Goal: Task Accomplishment & Management: Manage account settings

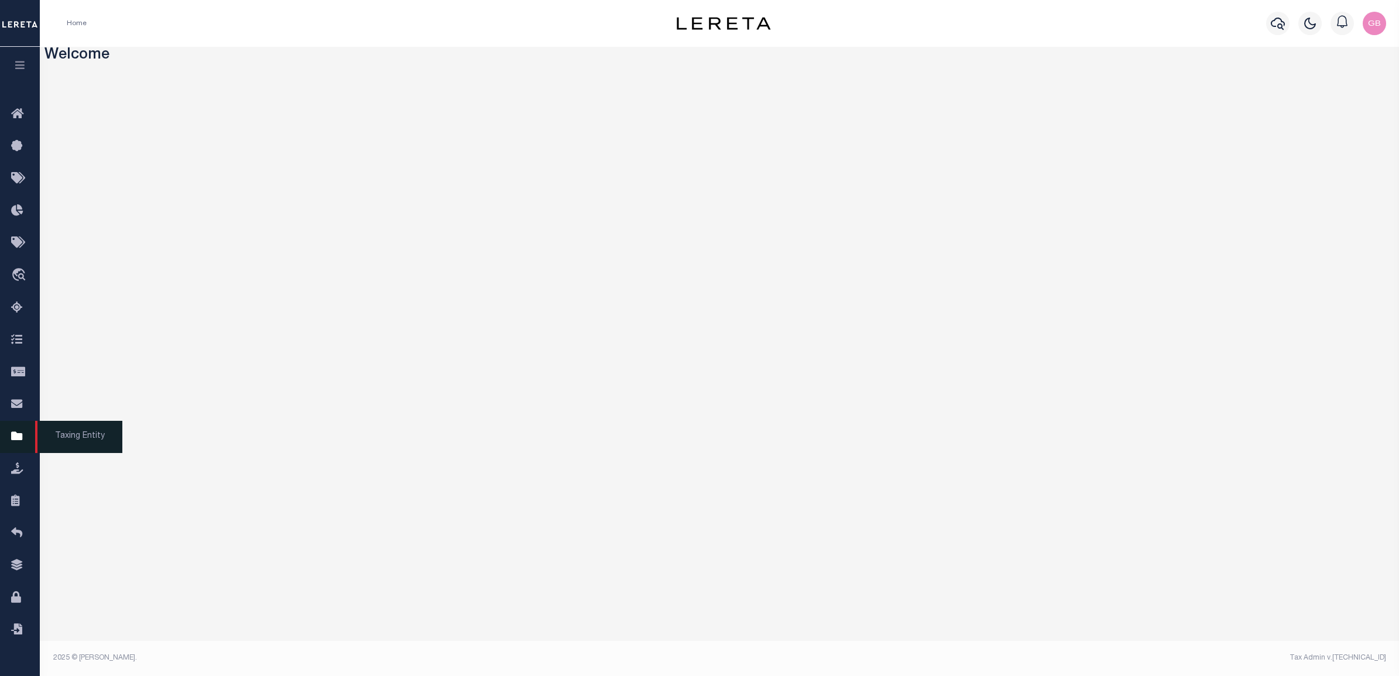
drag, startPoint x: 19, startPoint y: 440, endPoint x: 93, endPoint y: 439, distance: 73.8
click at [20, 440] on icon at bounding box center [20, 437] width 19 height 15
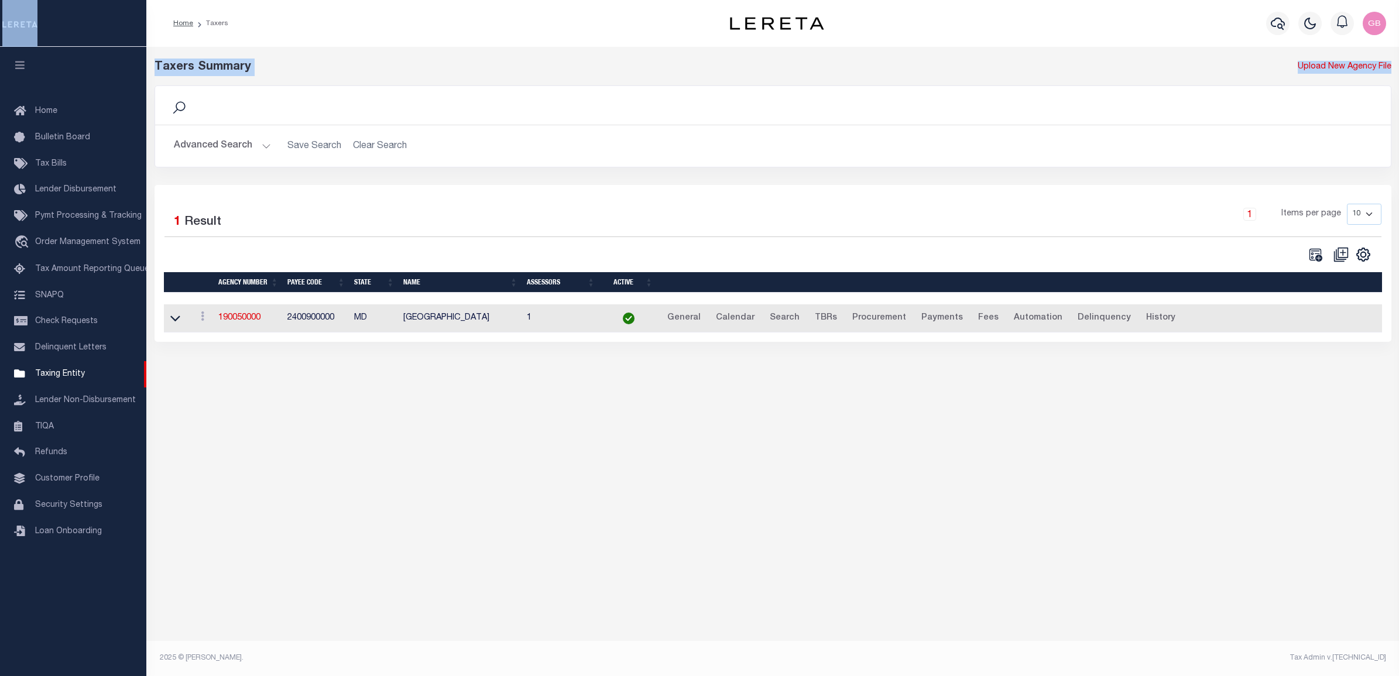
drag, startPoint x: 1052, startPoint y: 48, endPoint x: 1050, endPoint y: -26, distance: 73.8
click at [1050, 0] on html "Home Taxers" at bounding box center [699, 338] width 1399 height 676
click at [514, 47] on div "Taxers Summary Upload New Agency File Search Advanced Search Save Search Clear …" at bounding box center [772, 212] width 1253 height 330
click at [251, 155] on button "Advanced Search" at bounding box center [222, 146] width 97 height 23
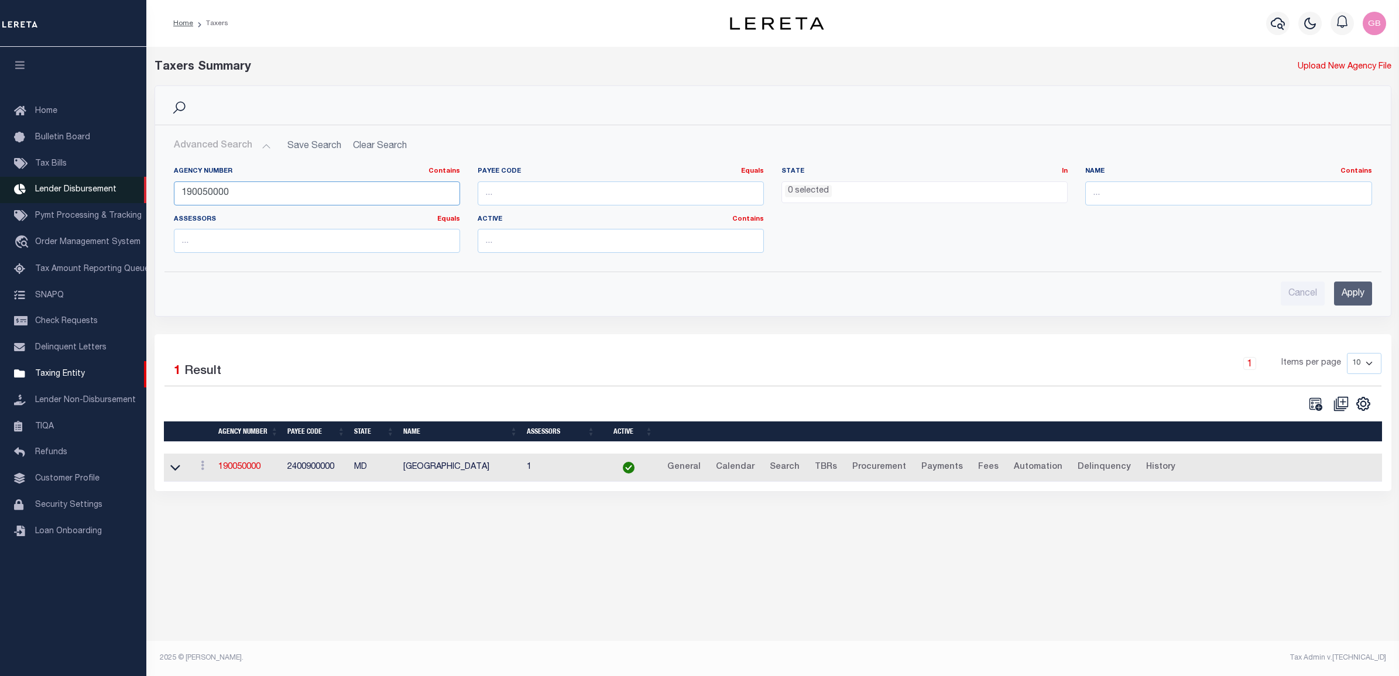
drag, startPoint x: 252, startPoint y: 197, endPoint x: 108, endPoint y: 194, distance: 143.5
click at [108, 194] on div "Home Taxers Profile" at bounding box center [699, 328] width 1399 height 656
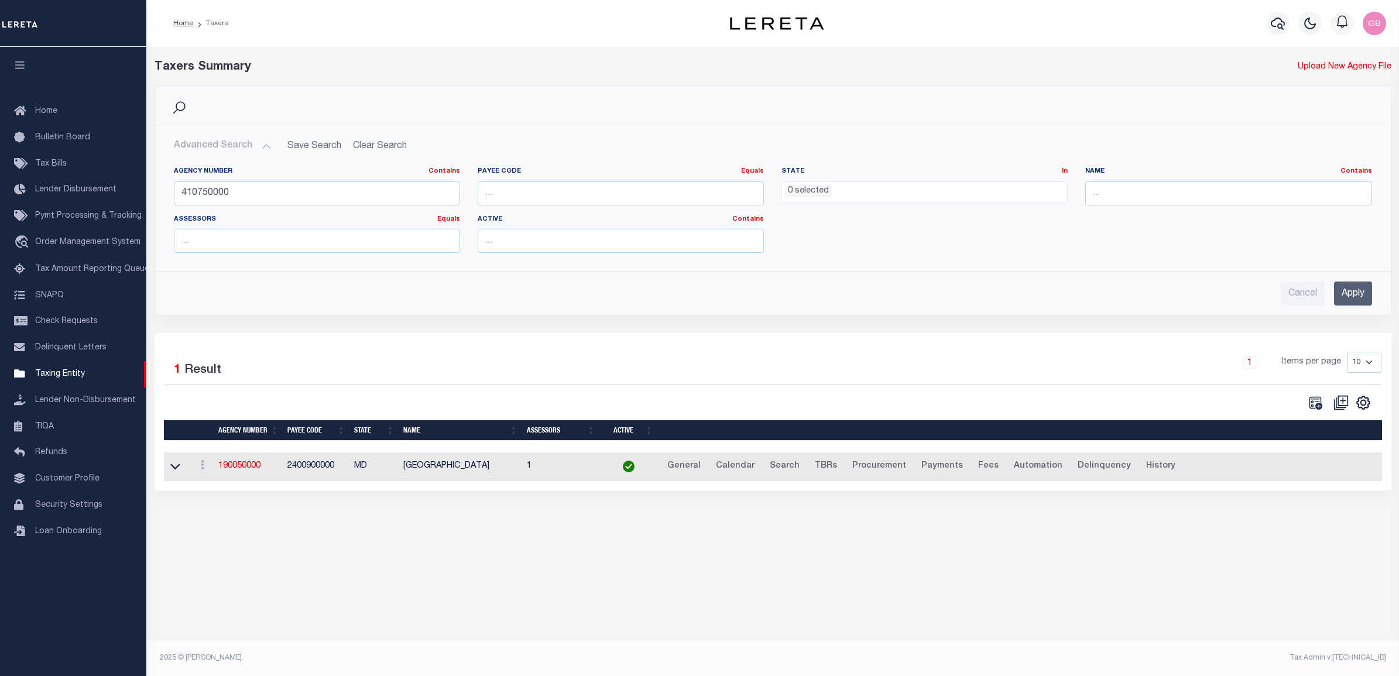
click at [1359, 295] on input "Apply" at bounding box center [1353, 294] width 38 height 24
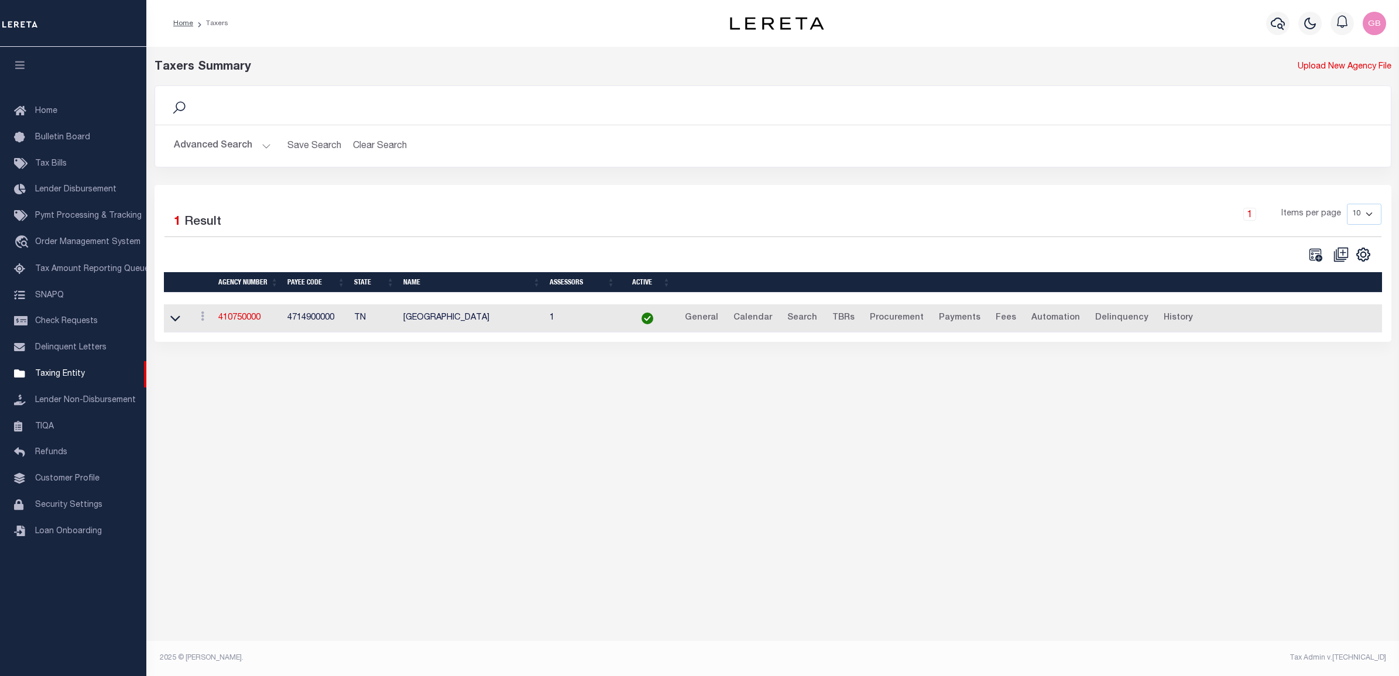
click at [265, 144] on button "Advanced Search" at bounding box center [222, 146] width 97 height 23
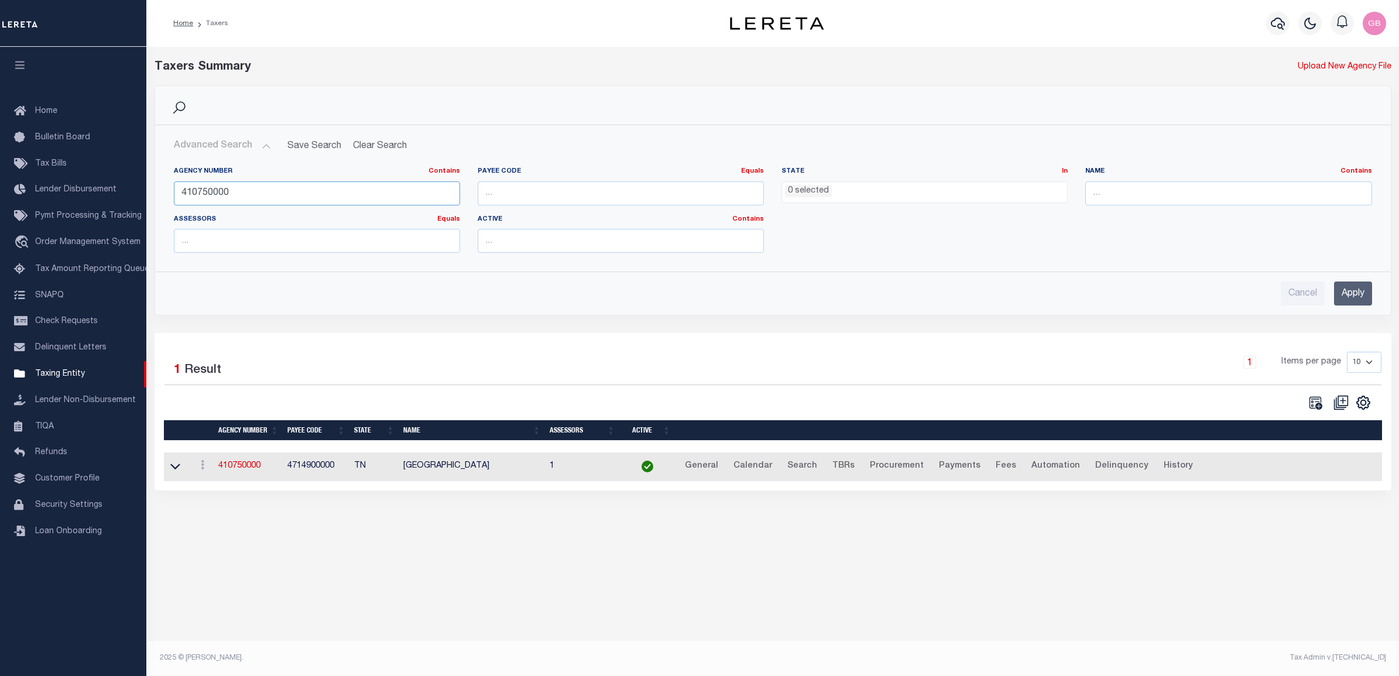
click at [205, 194] on input "410750000" at bounding box center [317, 194] width 286 height 24
type input "410790000"
drag, startPoint x: 88, startPoint y: 215, endPoint x: 109, endPoint y: 224, distance: 23.1
click at [88, 215] on span "Pymt Processing & Tracking" at bounding box center [88, 216] width 107 height 8
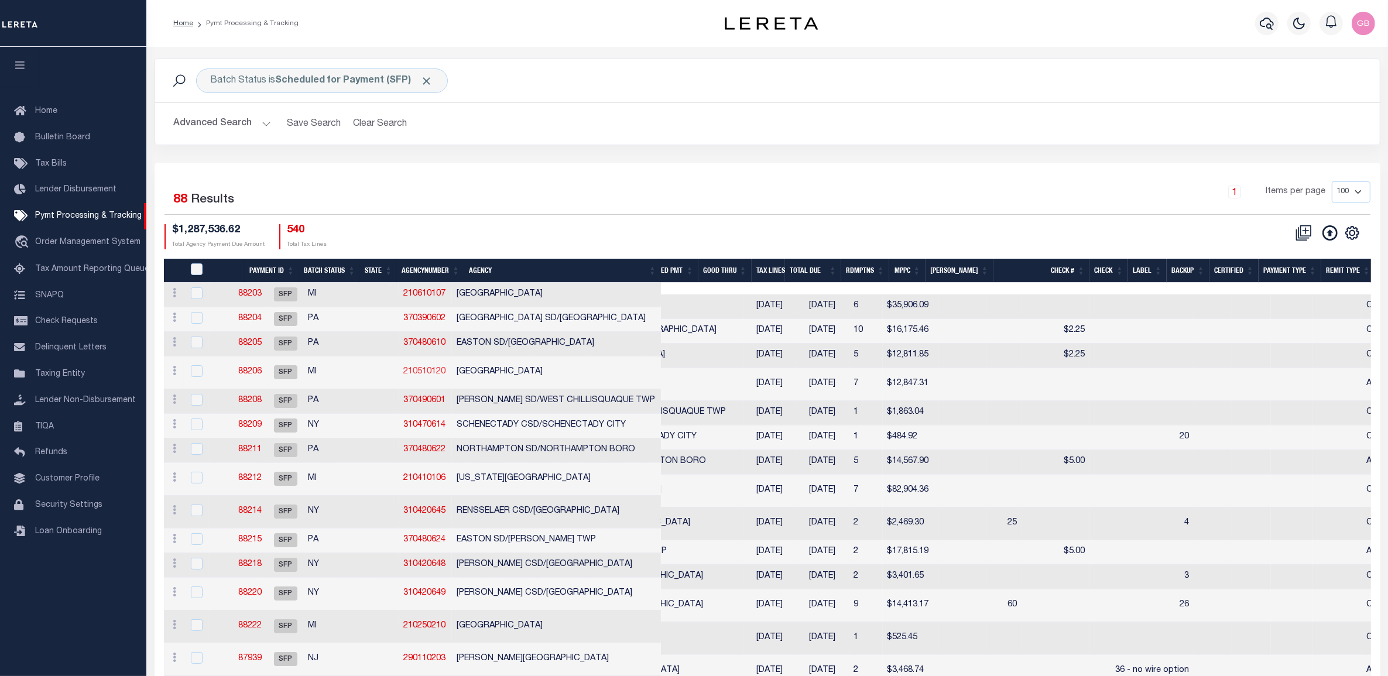
click at [419, 372] on link "210510120" at bounding box center [424, 372] width 42 height 8
checkbox input "true"
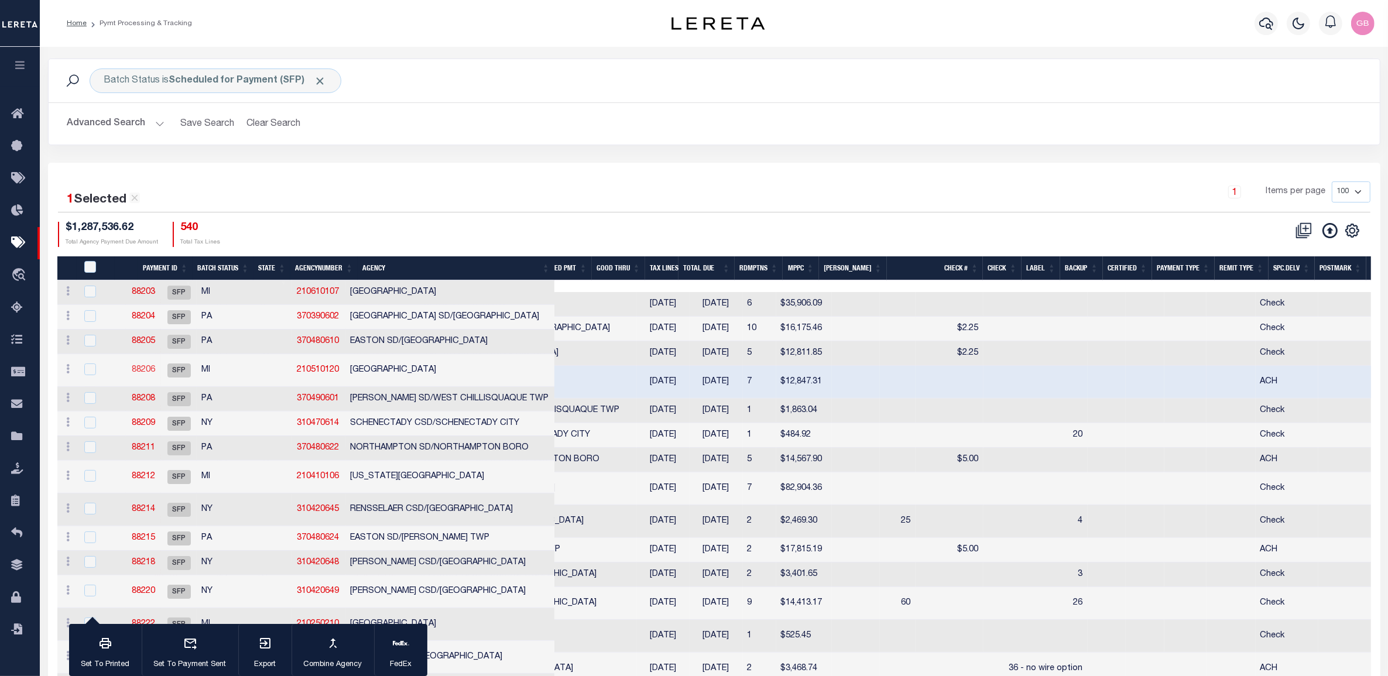
click at [155, 369] on link "88206" at bounding box center [143, 370] width 23 height 8
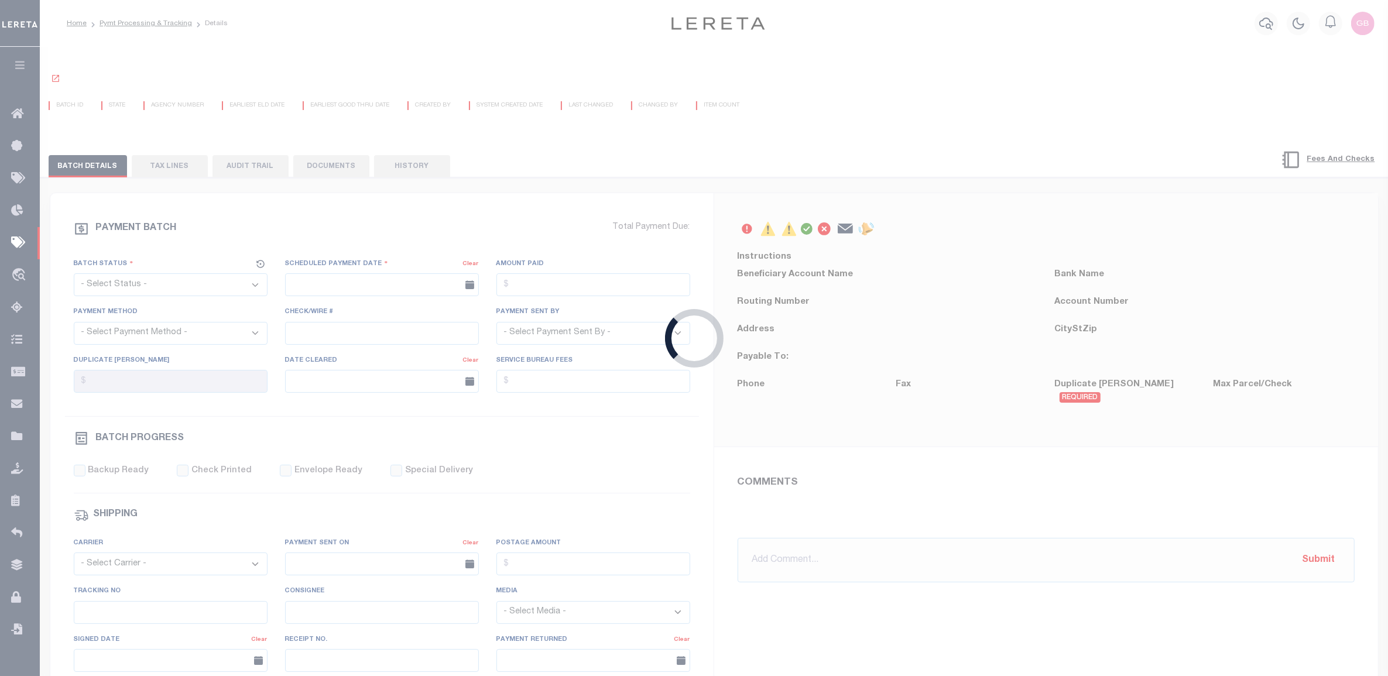
select select "SFP"
type input "08/10/2025"
type input "Matt"
radio input "true"
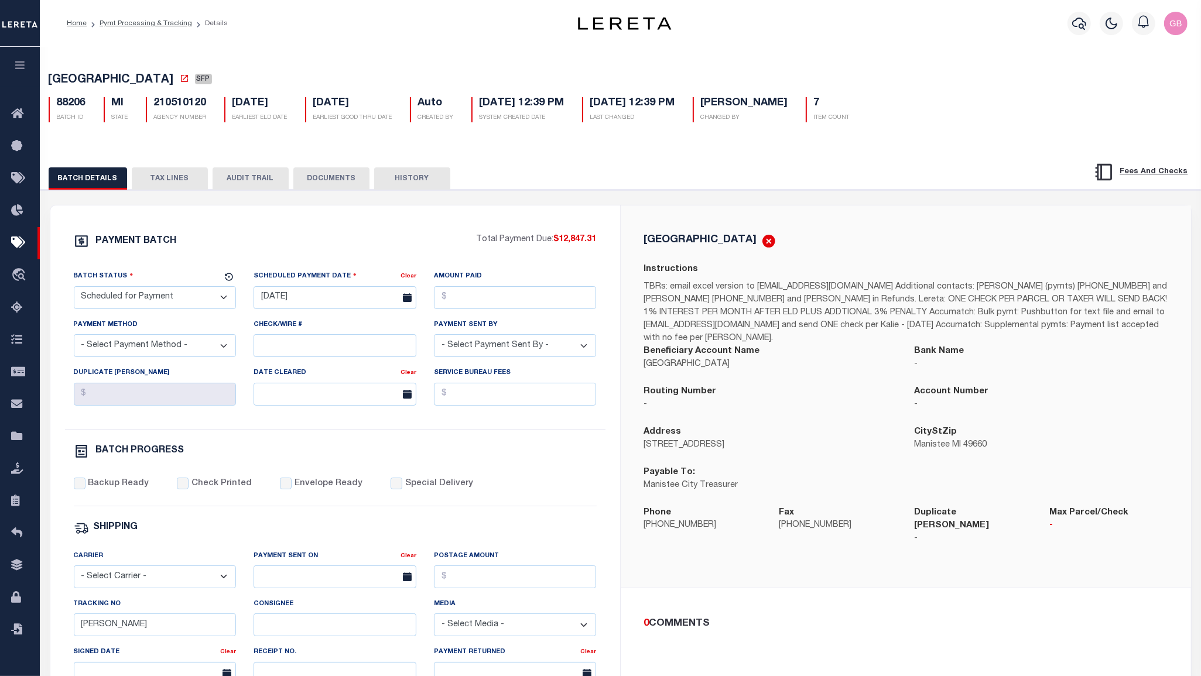
click at [681, 440] on p "70 Maple Street" at bounding box center [770, 445] width 253 height 13
click at [701, 439] on p "70 Maple Street" at bounding box center [770, 445] width 253 height 13
drag, startPoint x: 710, startPoint y: 436, endPoint x: 588, endPoint y: 432, distance: 121.3
click at [588, 432] on div "PAYMENT BATCH" at bounding box center [620, 548] width 1141 height 685
drag, startPoint x: 778, startPoint y: 414, endPoint x: 956, endPoint y: 386, distance: 180.7
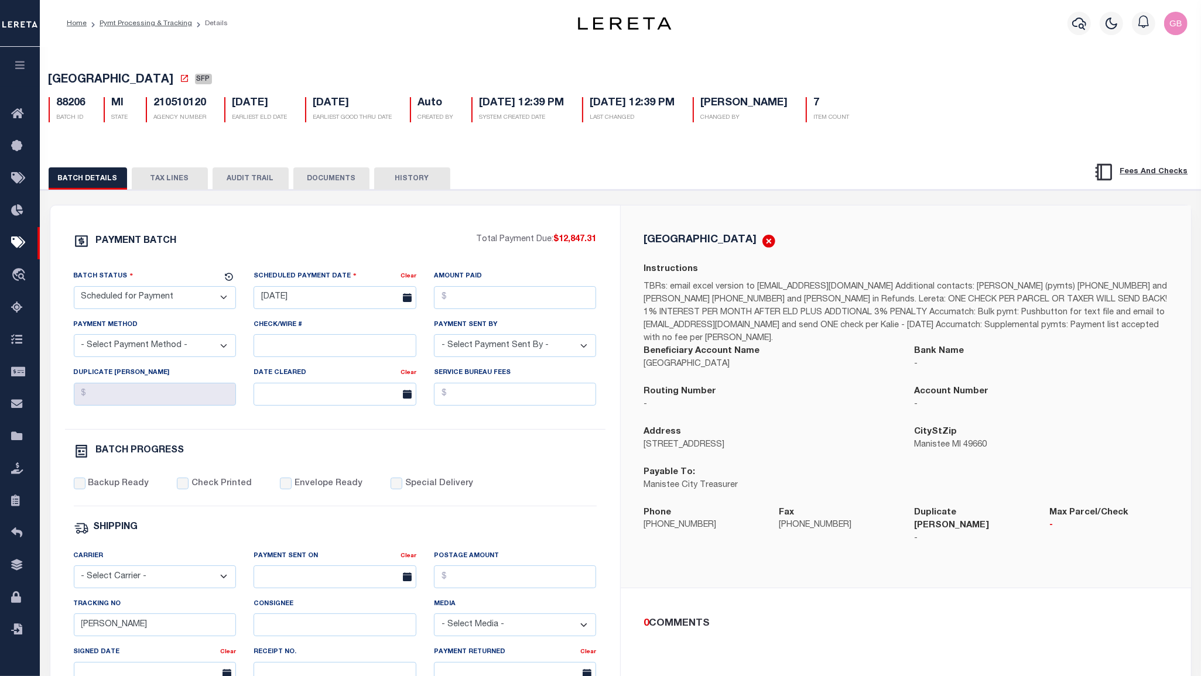
click at [778, 415] on div "Routing Number -" at bounding box center [770, 405] width 271 height 40
click at [964, 385] on label "Account Number" at bounding box center [952, 391] width 74 height 13
click at [991, 426] on div "CityStZip Manistee MI 49660" at bounding box center [1041, 439] width 253 height 26
click at [974, 439] on p "Manistee MI 49660" at bounding box center [1041, 445] width 253 height 13
drag, startPoint x: 917, startPoint y: 440, endPoint x: 967, endPoint y: 440, distance: 50.4
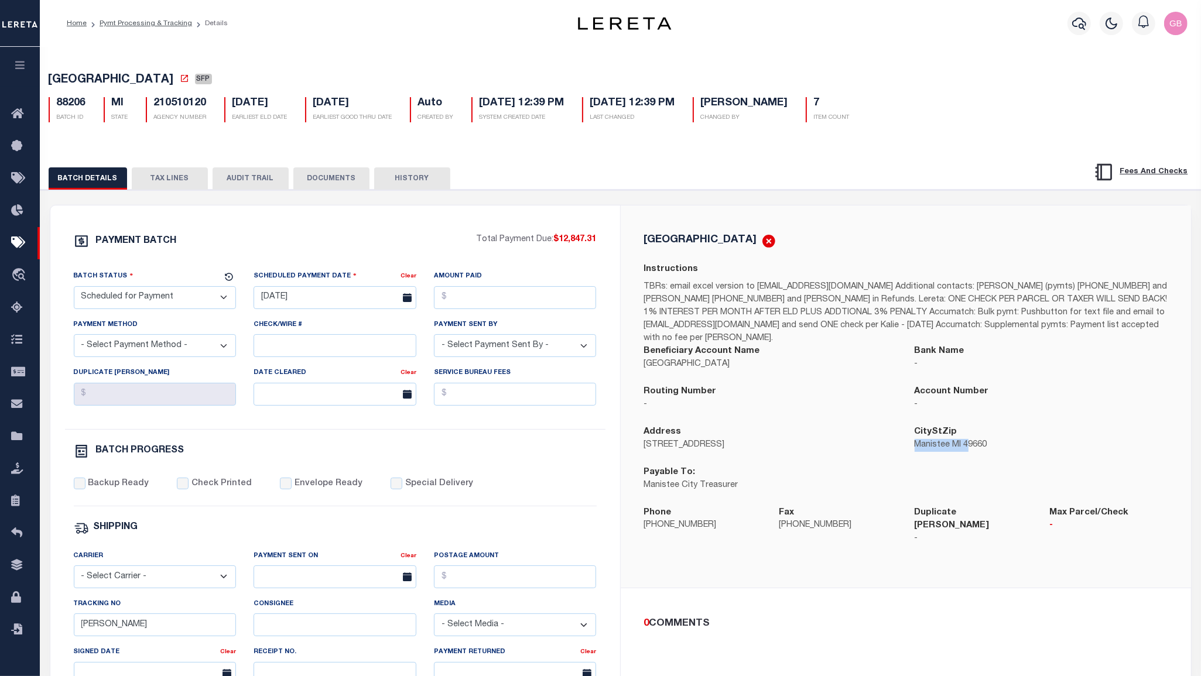
click at [967, 440] on p "Manistee MI 49660" at bounding box center [1041, 445] width 253 height 13
click at [1069, 426] on div "CityStZip Manistee MI 49660" at bounding box center [1041, 439] width 253 height 26
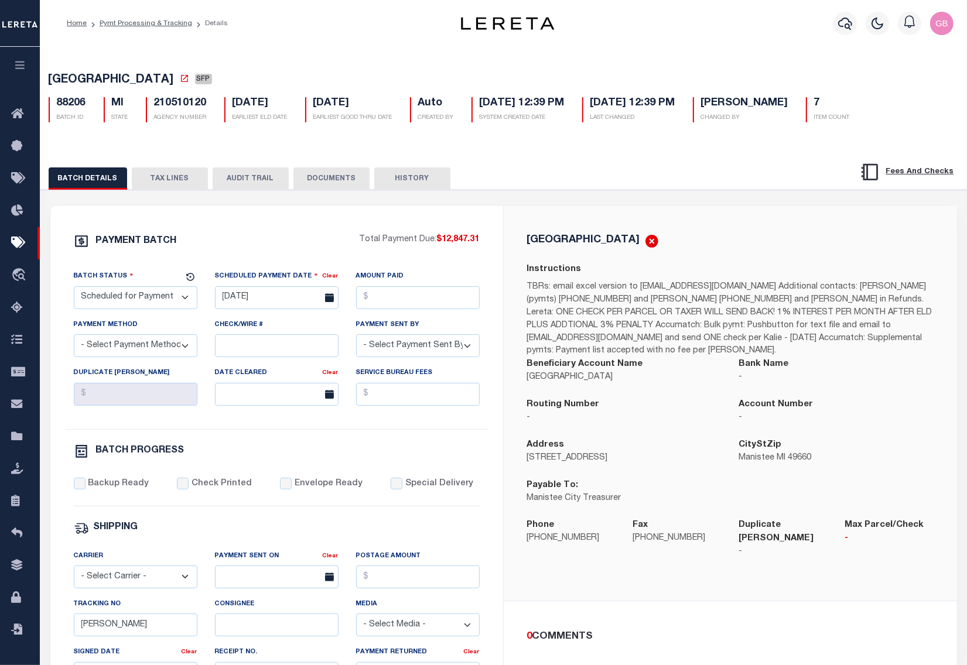
click at [167, 18] on li "Pymt Processing & Tracking" at bounding box center [139, 23] width 105 height 11
click at [156, 22] on link "Pymt Processing & Tracking" at bounding box center [146, 23] width 93 height 7
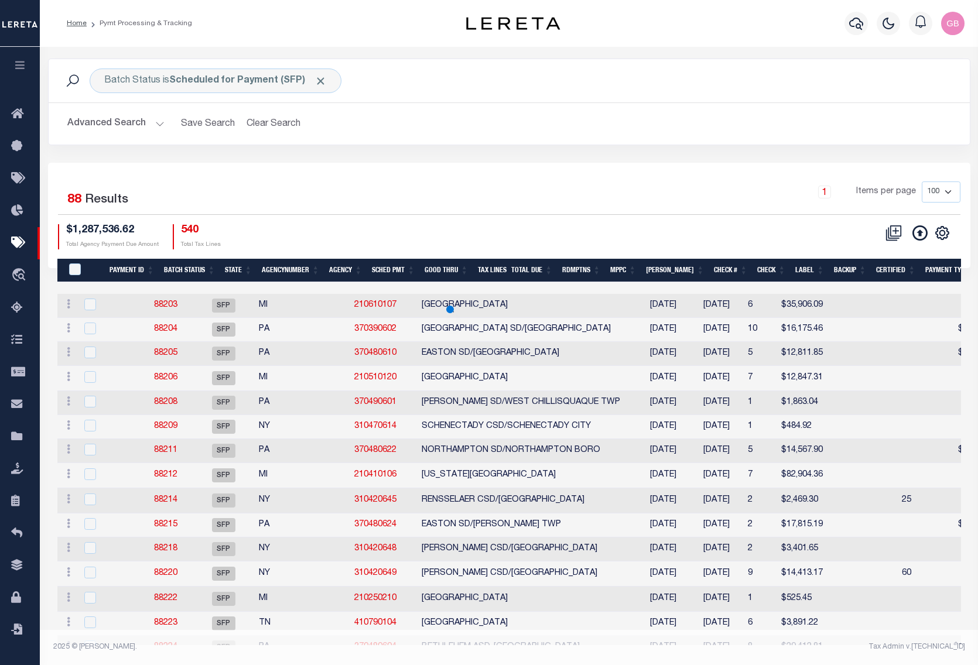
click at [577, 270] on th "Rdmptns" at bounding box center [581, 271] width 48 height 24
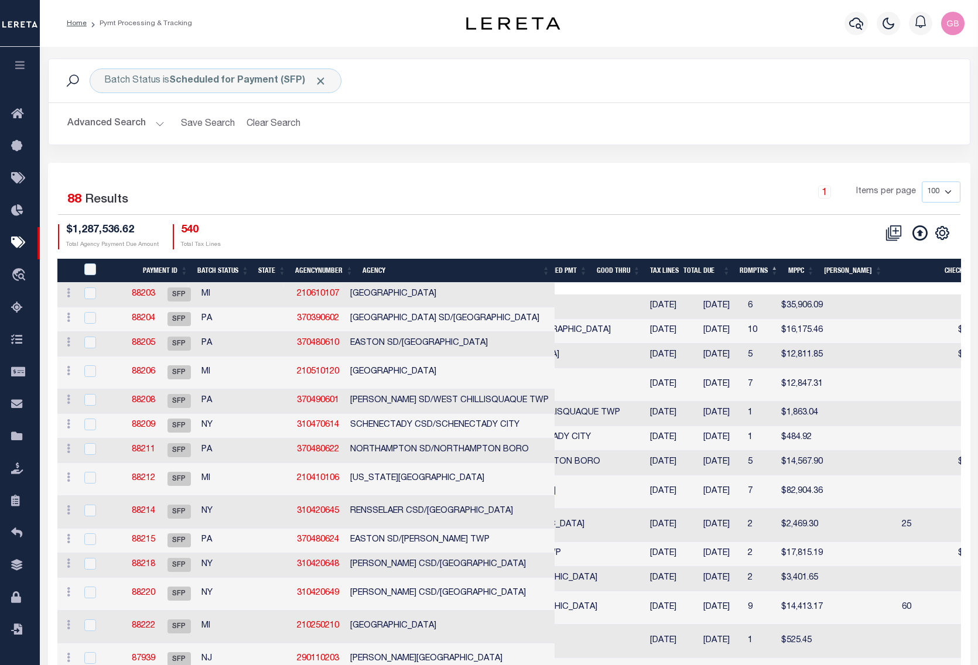
click at [629, 269] on th "Good Thru" at bounding box center [618, 271] width 53 height 24
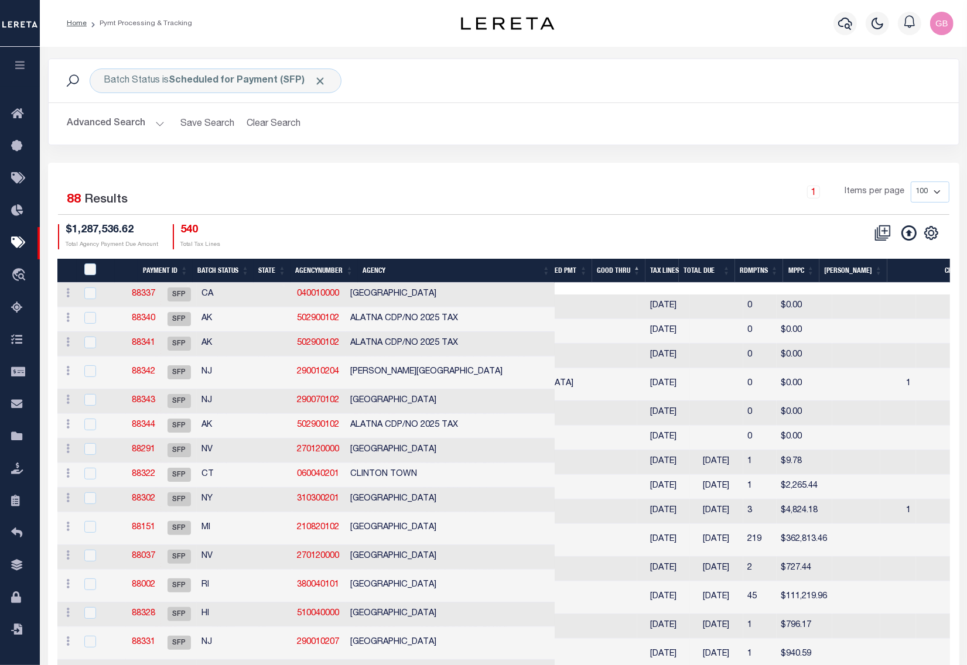
click at [631, 266] on th "Good Thru" at bounding box center [618, 271] width 53 height 24
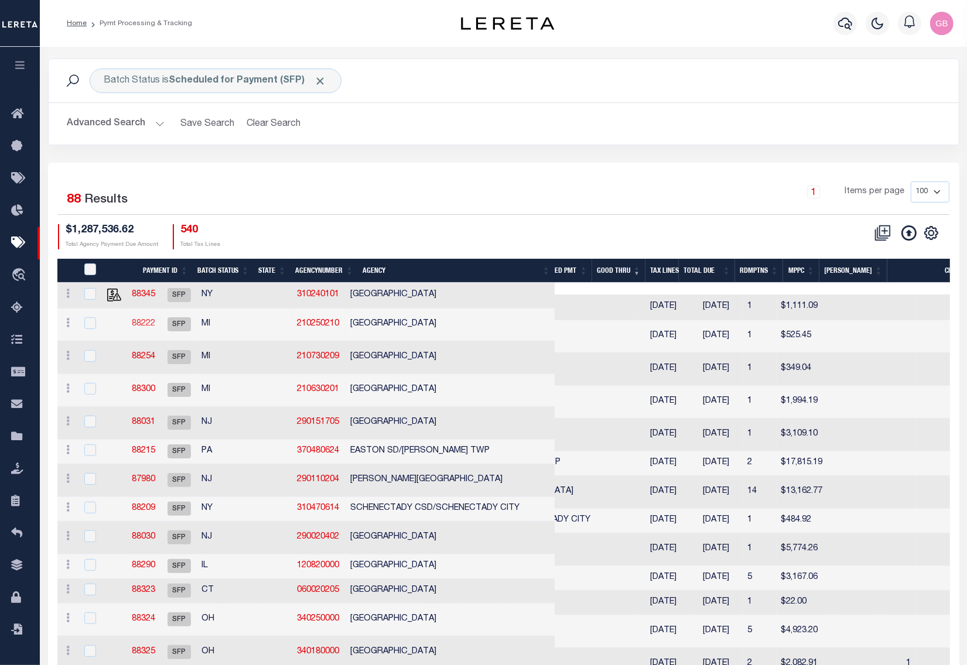
click at [155, 328] on link "88222" at bounding box center [143, 324] width 23 height 8
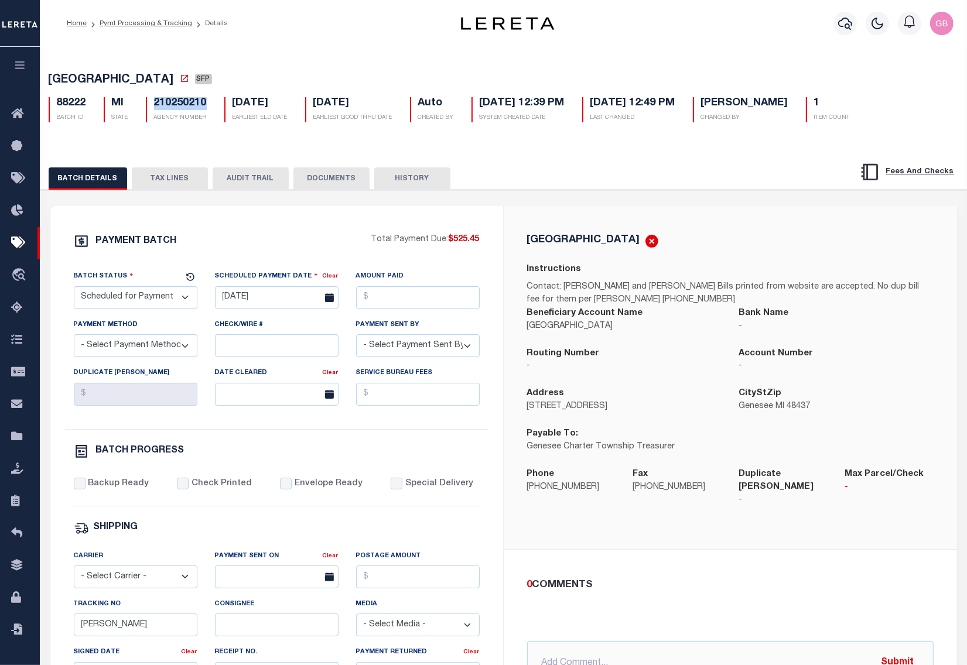
drag, startPoint x: 153, startPoint y: 107, endPoint x: 206, endPoint y: 108, distance: 53.3
click at [206, 108] on div "210250210 AGENCY NUMBER" at bounding box center [176, 109] width 61 height 25
copy h5 "210250210"
click at [412, 176] on button "HISTORY" at bounding box center [412, 178] width 76 height 22
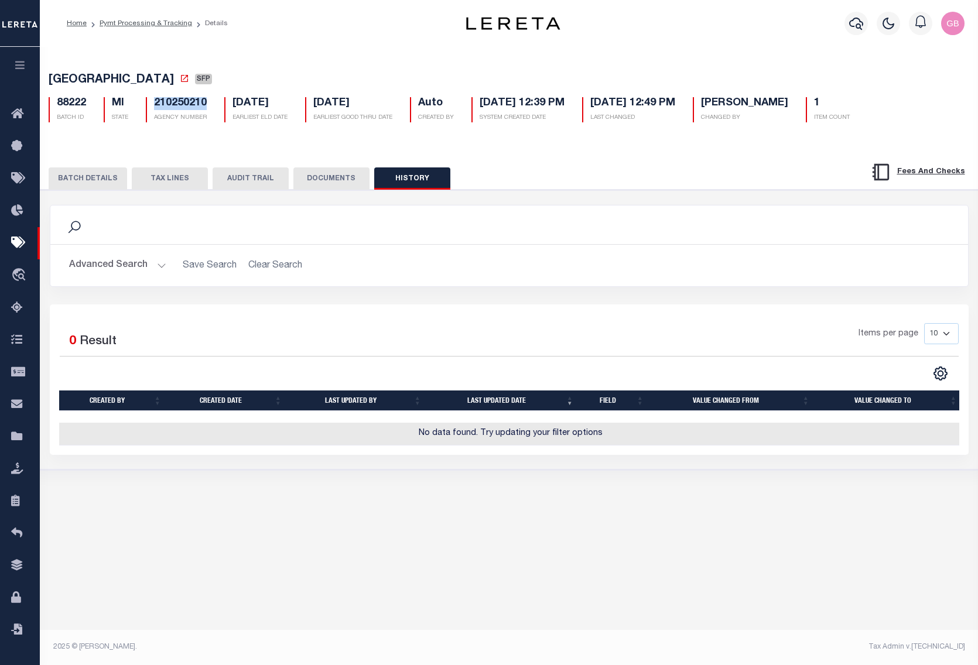
click at [85, 179] on button "BATCH DETAILS" at bounding box center [88, 178] width 78 height 22
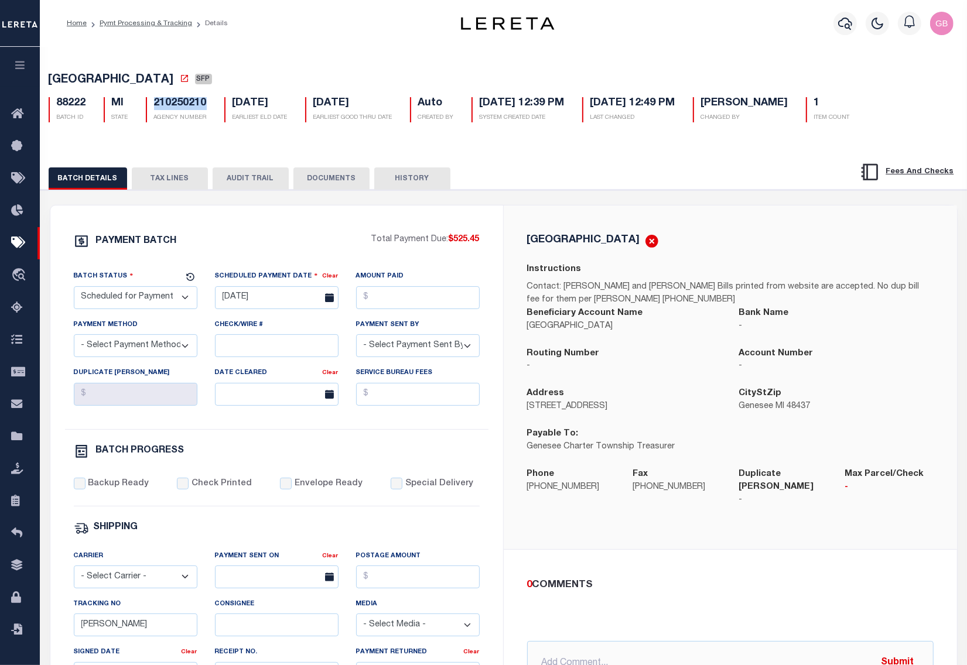
drag, startPoint x: 156, startPoint y: 25, endPoint x: 403, endPoint y: 492, distance: 528.1
click at [156, 25] on link "Pymt Processing & Tracking" at bounding box center [146, 23] width 93 height 7
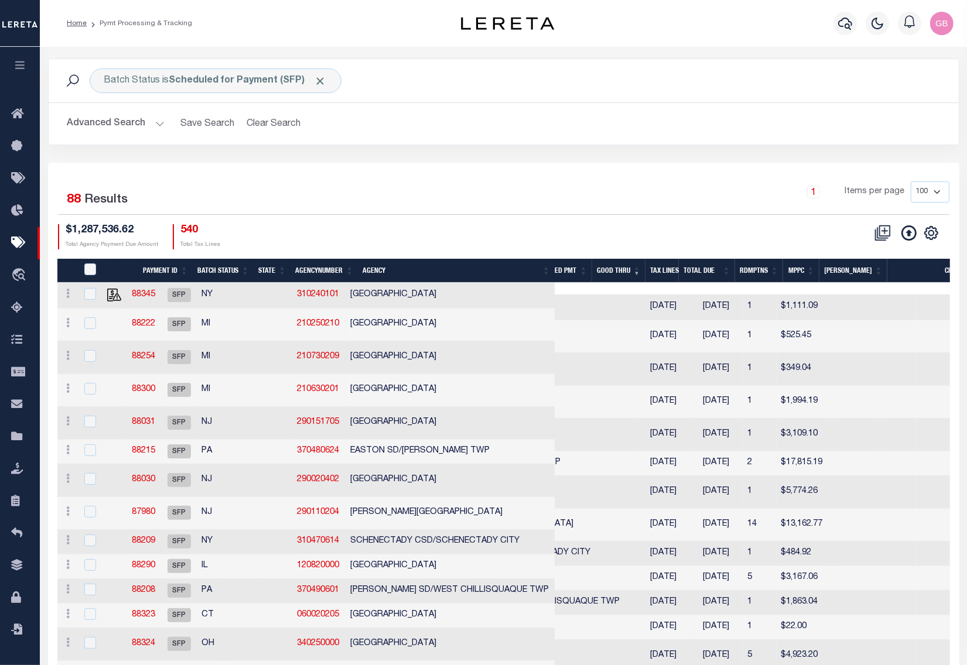
click at [155, 128] on button "Advanced Search" at bounding box center [115, 123] width 97 height 23
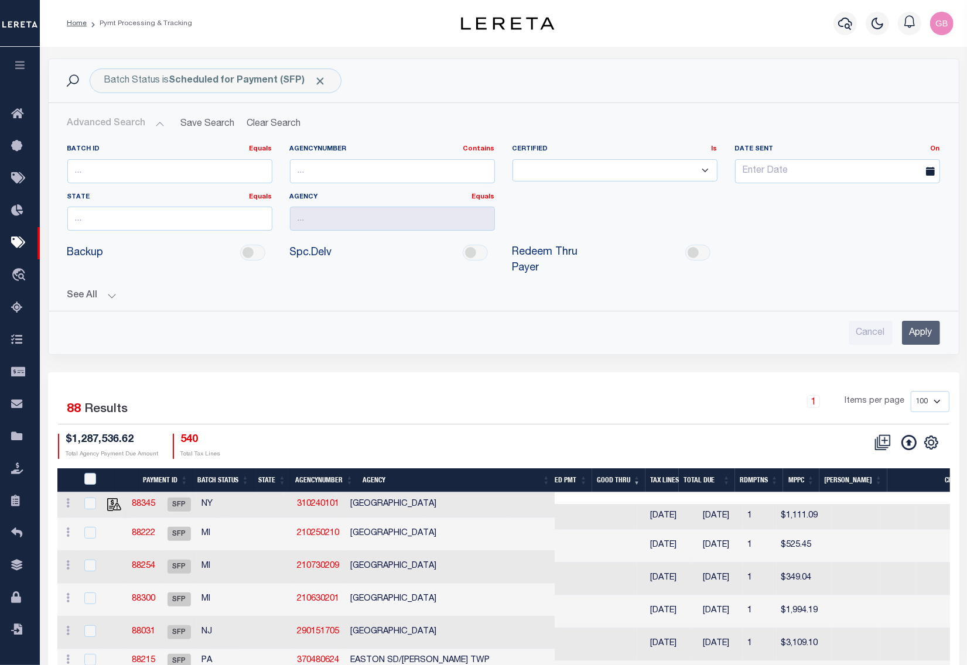
click at [309, 481] on th "AgencyNumber" at bounding box center [323, 480] width 67 height 24
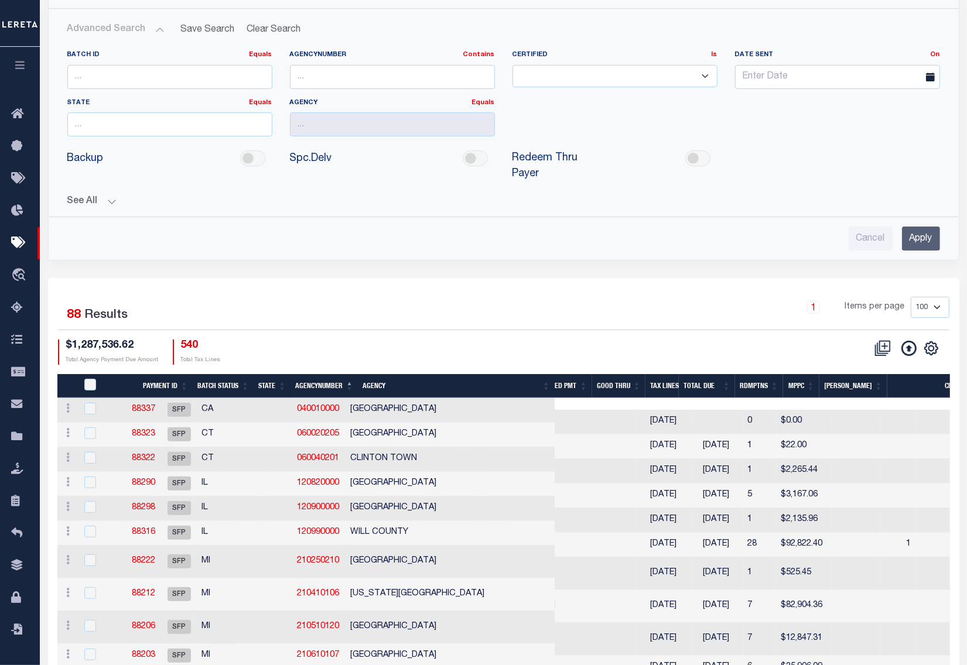
scroll to position [366, 0]
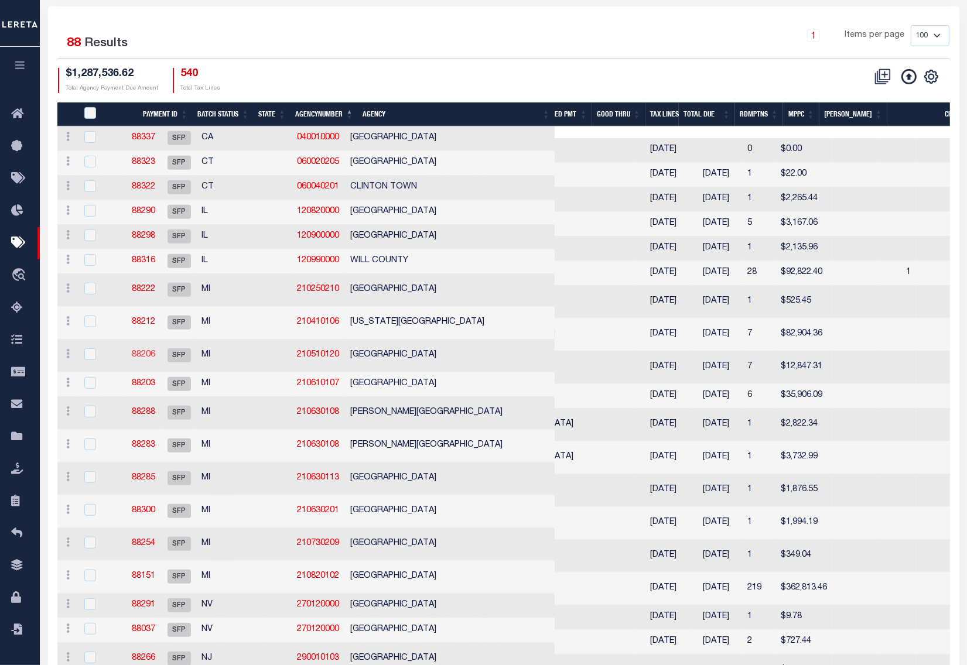
click at [155, 357] on link "88206" at bounding box center [143, 355] width 23 height 8
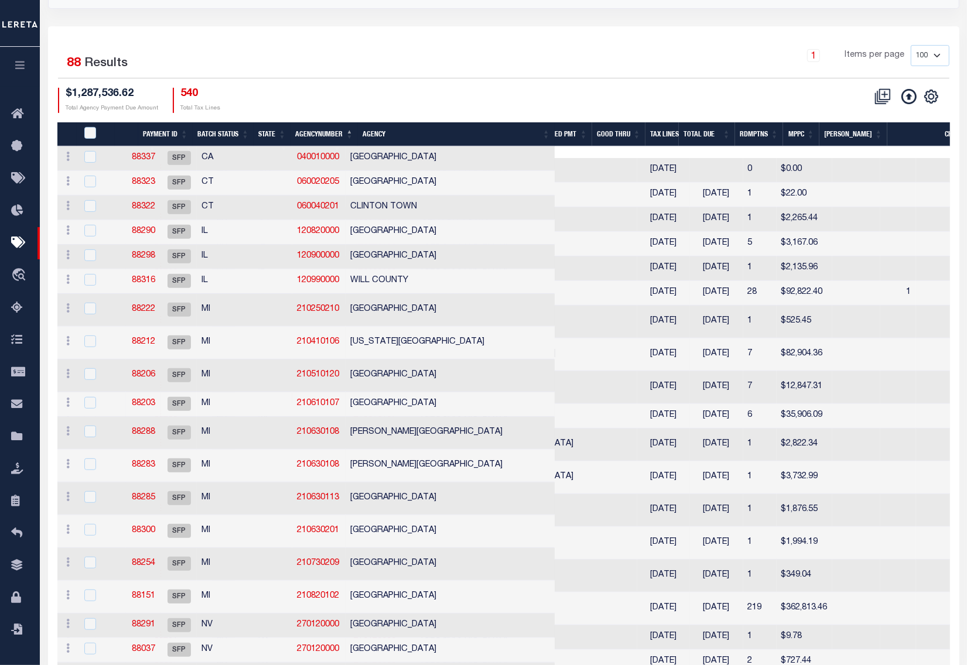
scroll to position [366, 0]
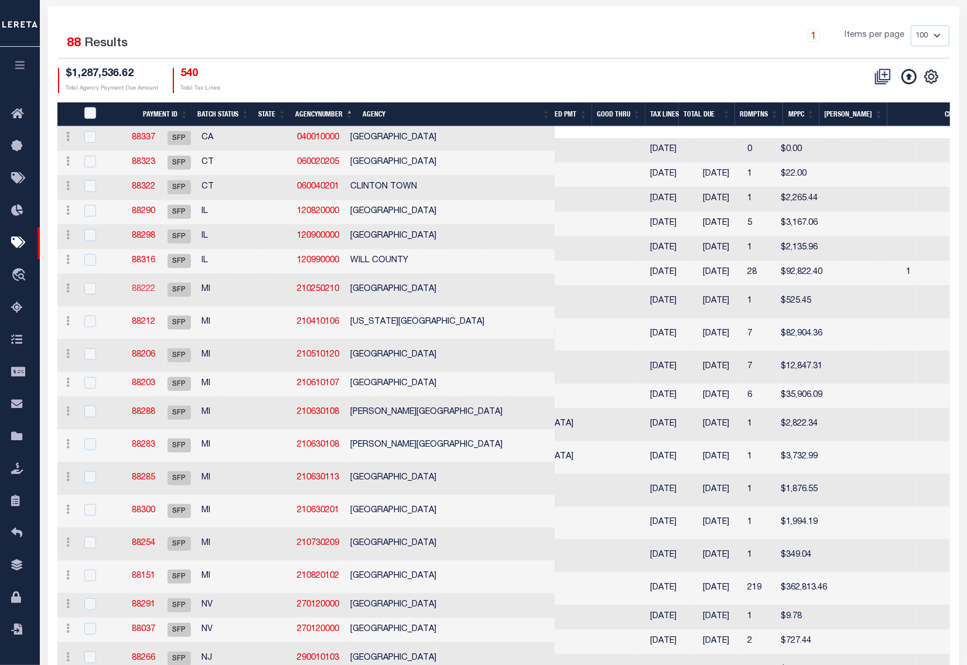
click at [155, 293] on link "88222" at bounding box center [143, 289] width 23 height 8
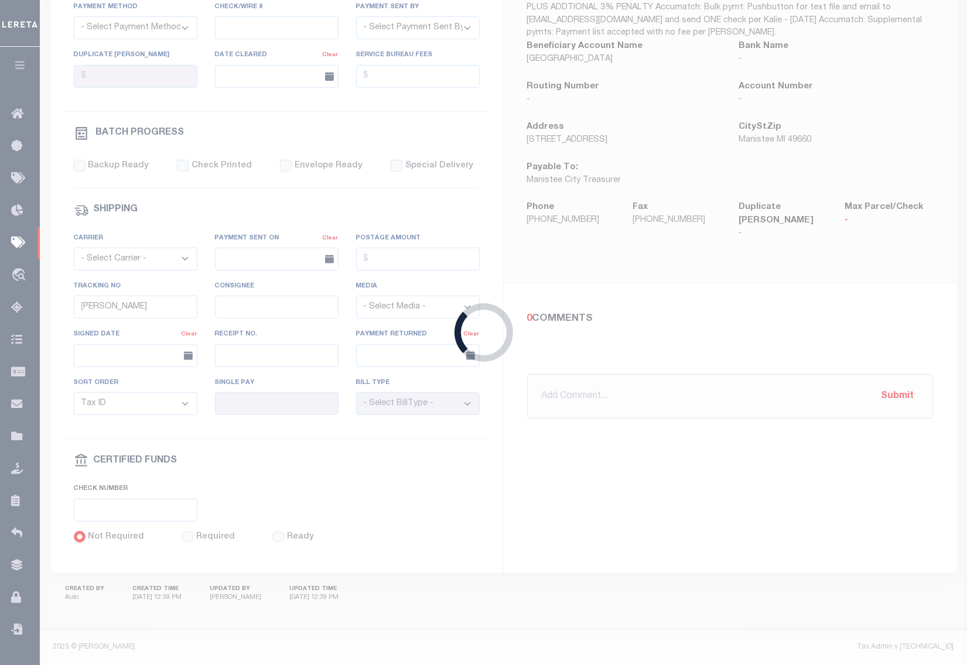
scroll to position [255, 0]
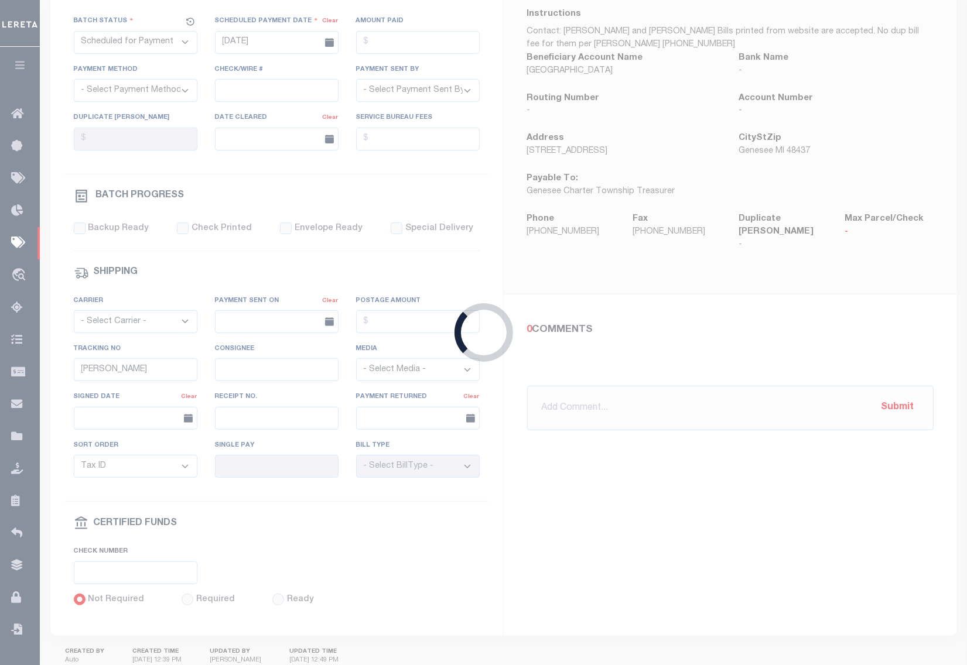
type input "09/04/2025"
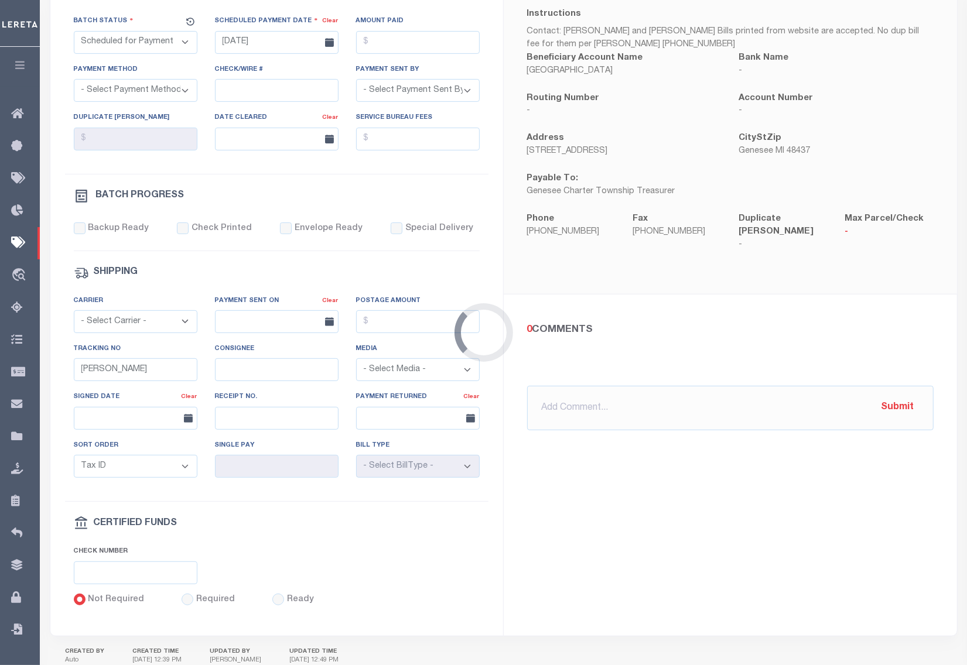
scroll to position [0, 0]
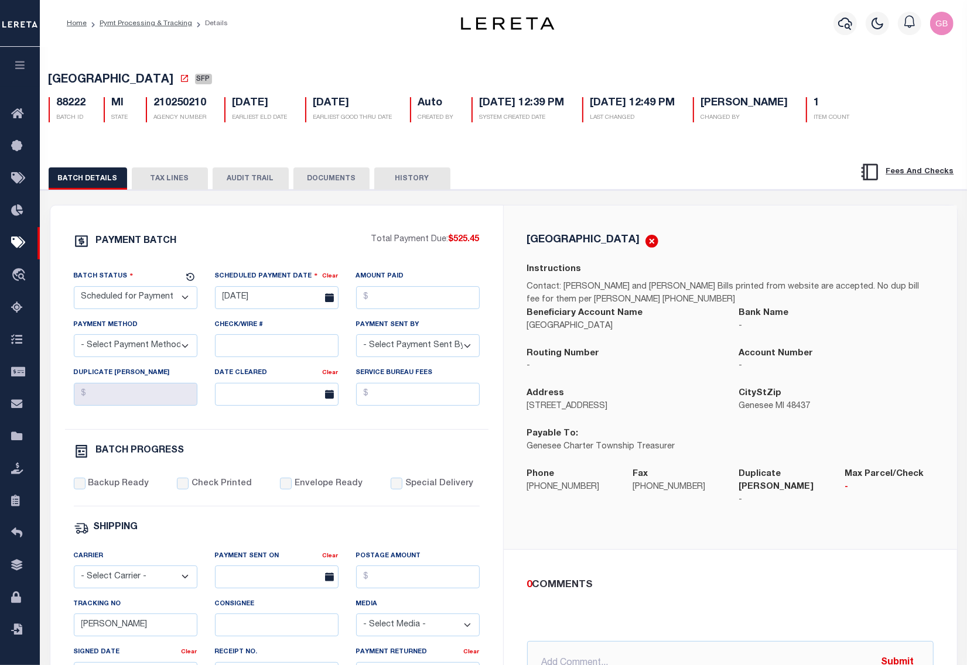
click at [148, 22] on link "Pymt Processing & Tracking" at bounding box center [146, 23] width 93 height 7
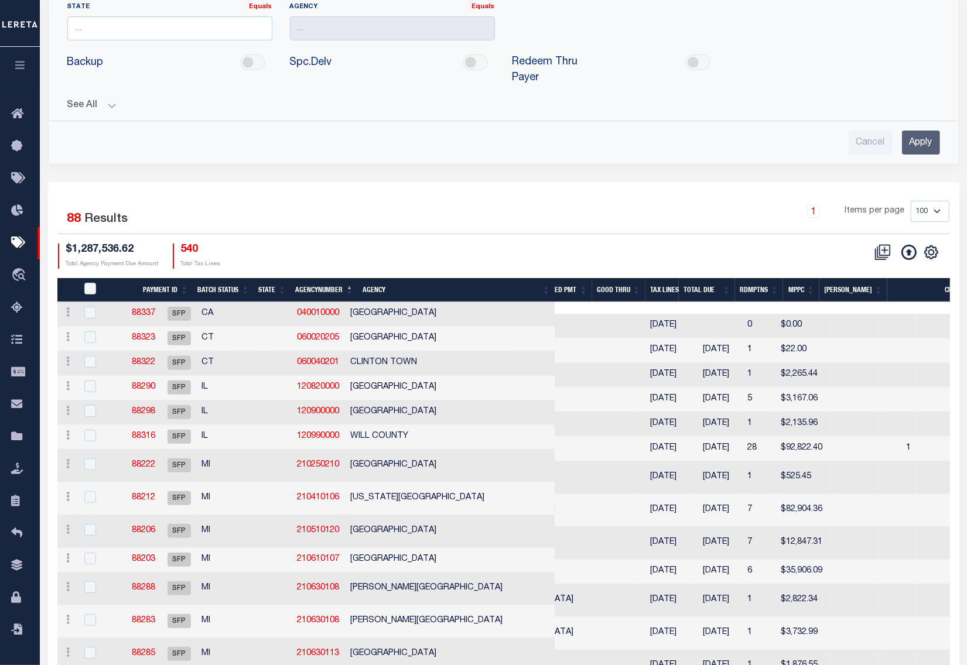
scroll to position [220, 0]
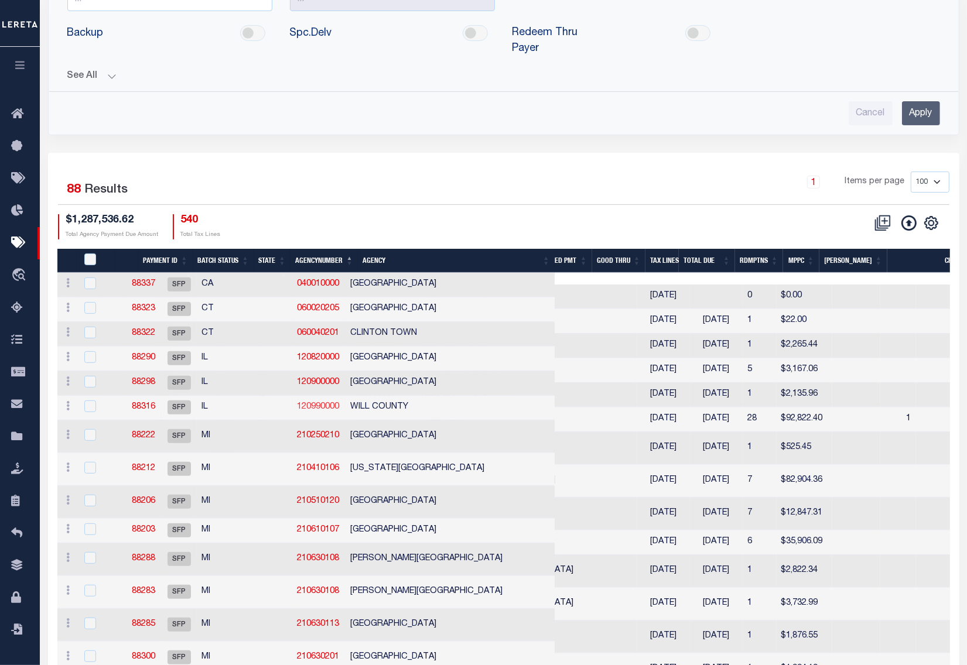
click at [305, 409] on link "120990000" at bounding box center [318, 407] width 42 height 8
checkbox input "true"
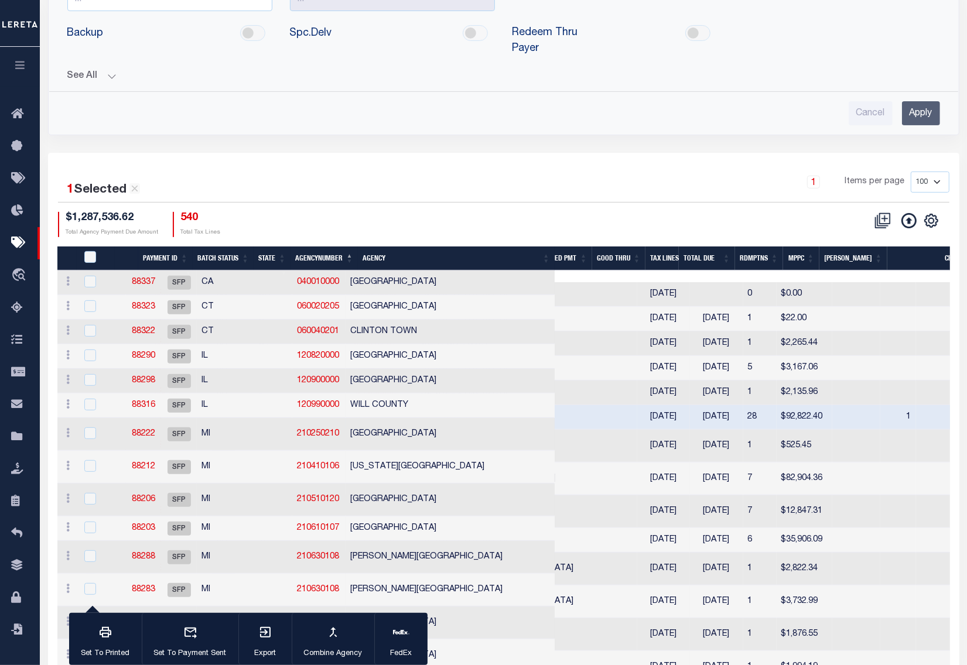
scroll to position [0, 0]
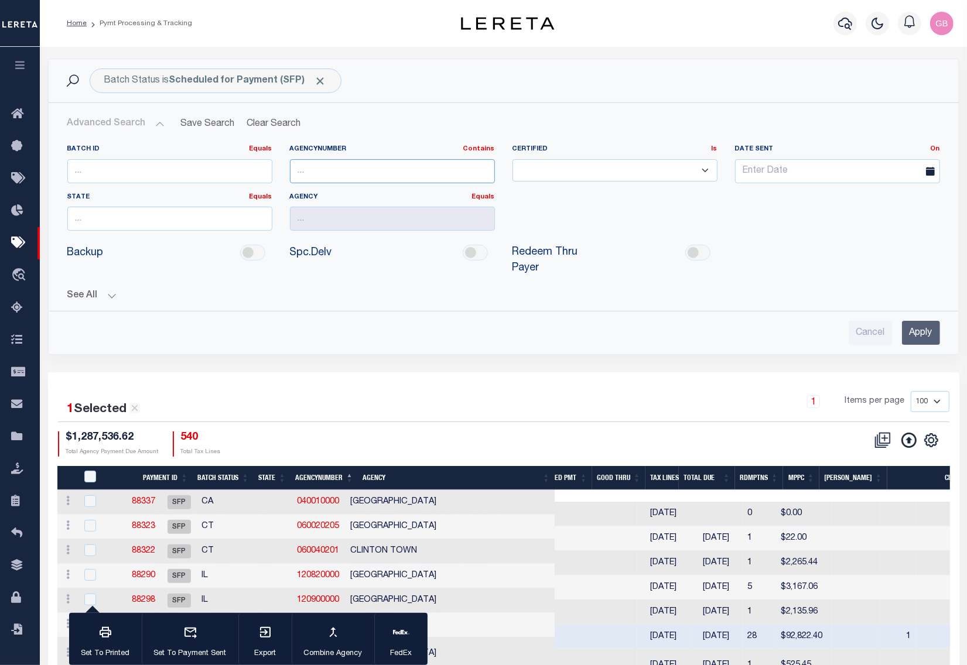
paste input "190230102"
type input "190230102"
click at [922, 334] on input "Apply" at bounding box center [921, 333] width 38 height 24
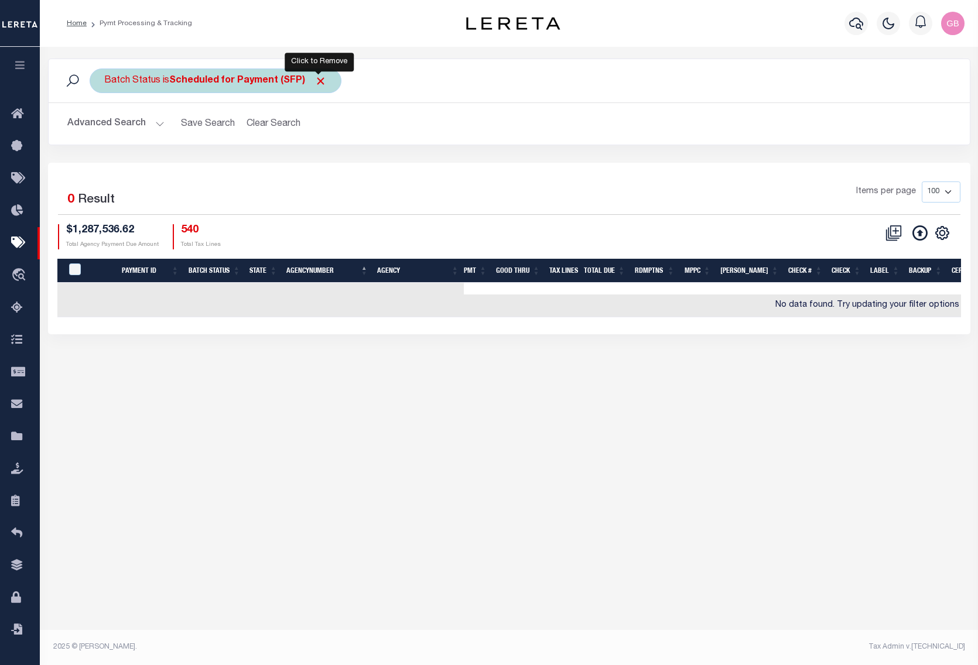
click at [323, 84] on span "Click to Remove" at bounding box center [320, 81] width 12 height 12
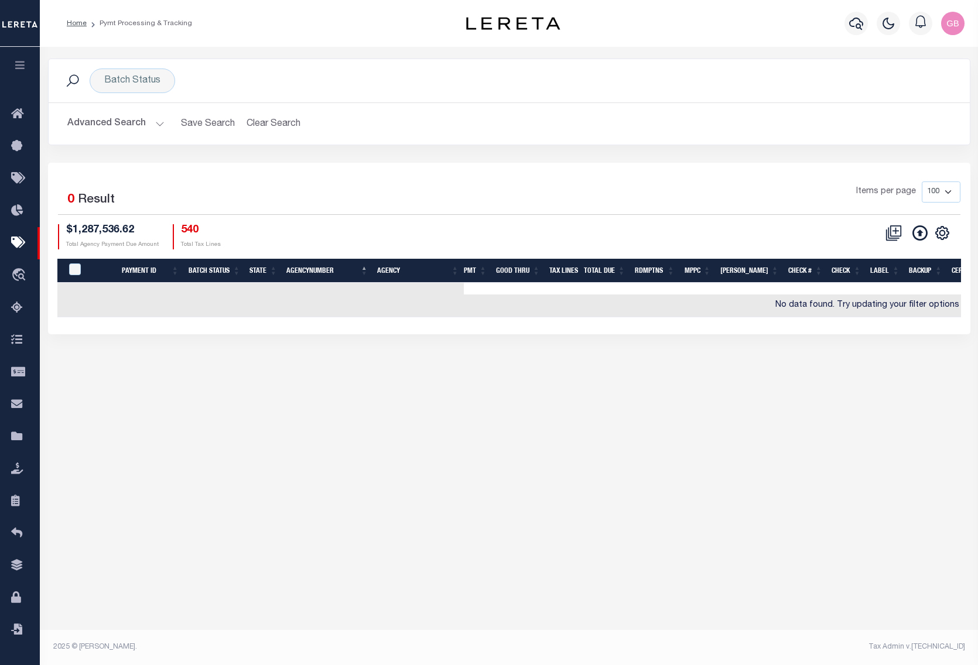
click at [148, 121] on button "Advanced Search" at bounding box center [115, 123] width 97 height 23
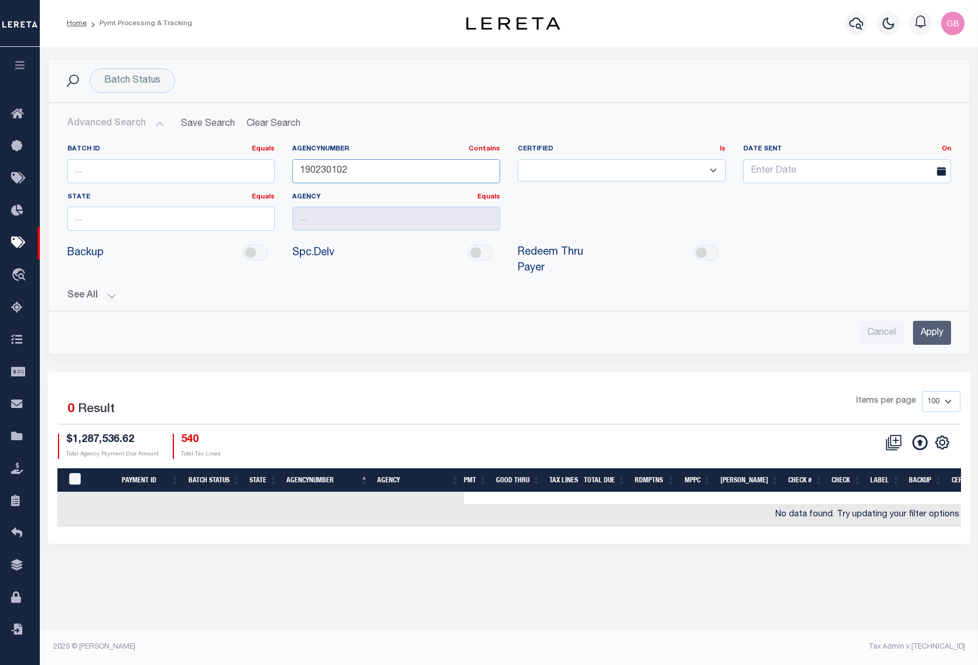
drag, startPoint x: 369, startPoint y: 168, endPoint x: 220, endPoint y: 161, distance: 150.1
click at [220, 161] on div "Batch ID Equals Equals Is Not Equal To Is Greater Than Is Less Than AgencyNumbe…" at bounding box center [509, 192] width 901 height 95
paste input "180110202"
type input "180110202"
click at [116, 296] on button "See All" at bounding box center [509, 295] width 884 height 11
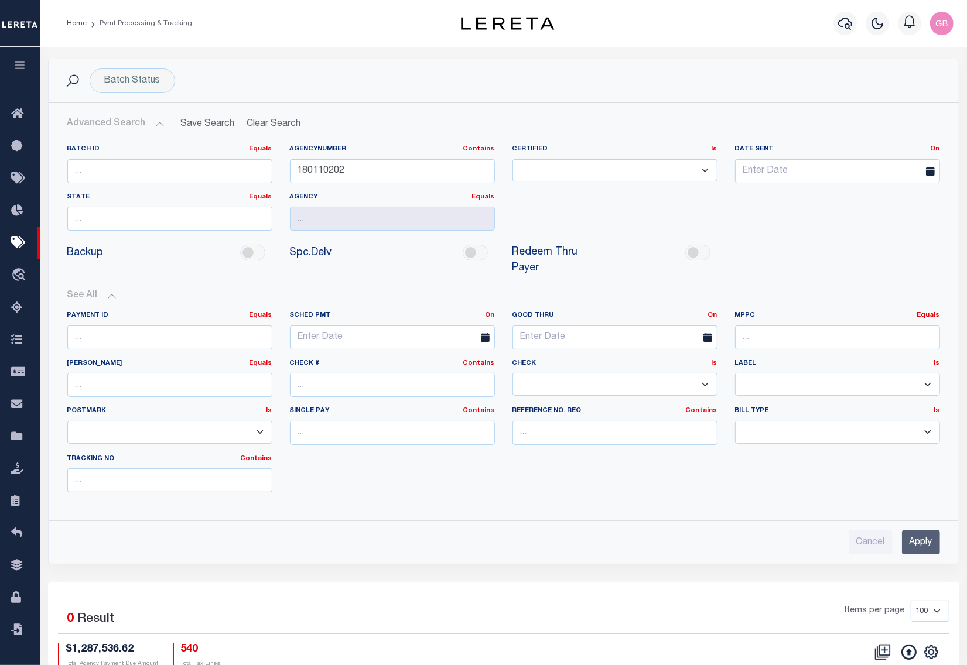
click at [919, 550] on input "Apply" at bounding box center [921, 543] width 38 height 24
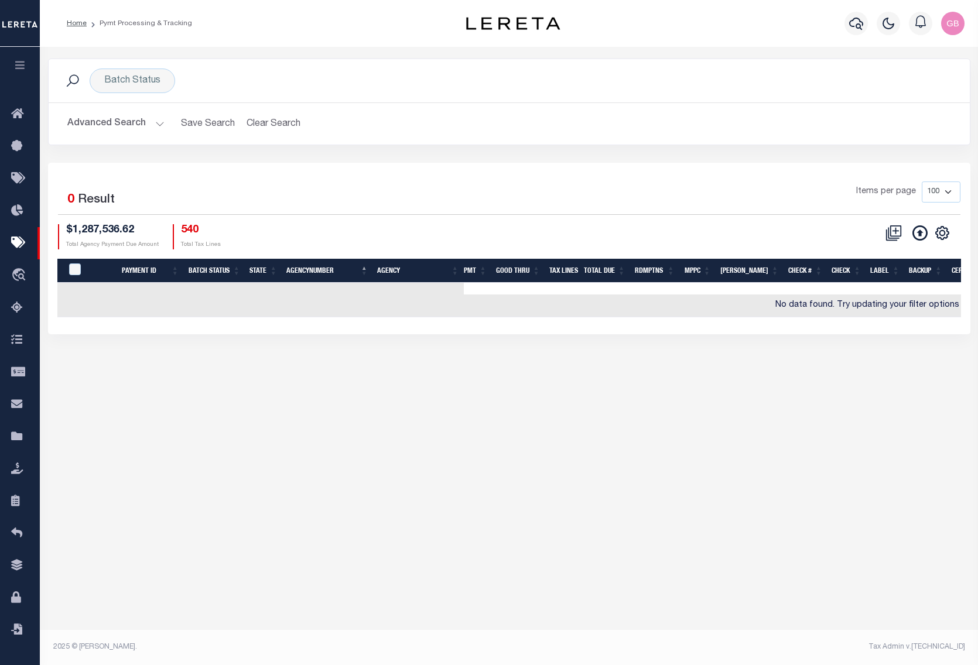
click at [156, 127] on button "Advanced Search" at bounding box center [115, 123] width 97 height 23
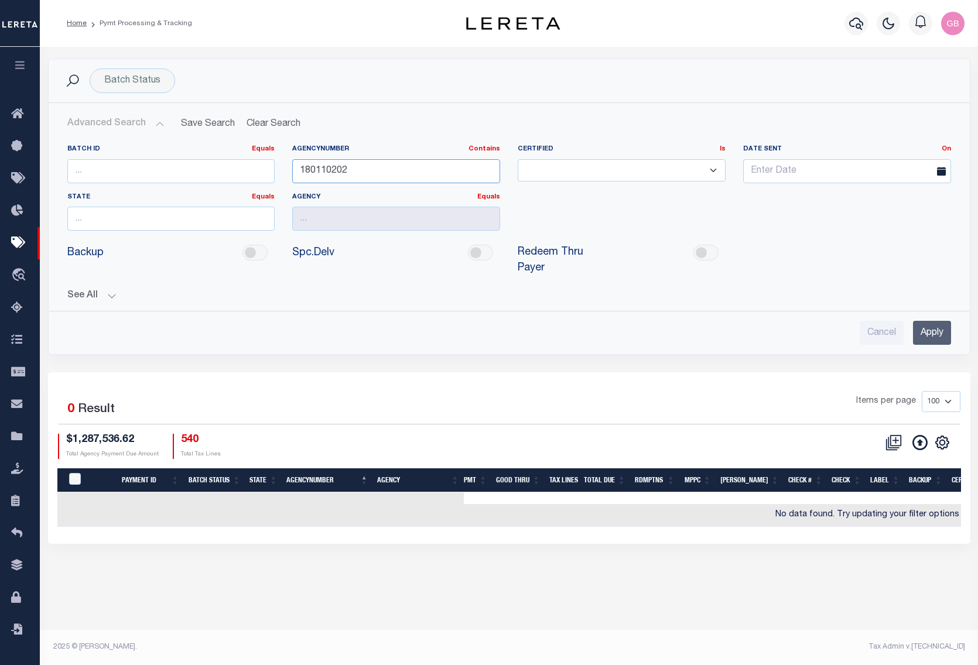
drag, startPoint x: 358, startPoint y: 171, endPoint x: 180, endPoint y: 171, distance: 177.4
click at [180, 171] on div "Batch ID Equals Equals Is Not Equal To Is Greater Than Is Less Than AgencyNumbe…" at bounding box center [509, 192] width 901 height 95
click at [187, 167] on input "number" at bounding box center [171, 171] width 208 height 24
type input "87924"
click at [925, 333] on input "Apply" at bounding box center [932, 333] width 38 height 24
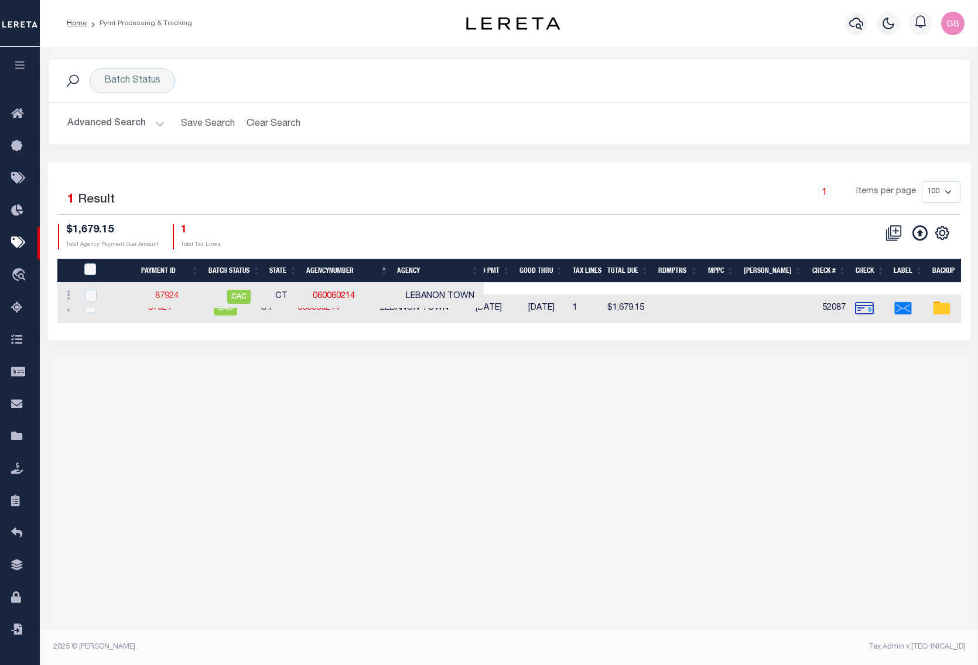
click at [163, 299] on link "87924" at bounding box center [166, 296] width 23 height 8
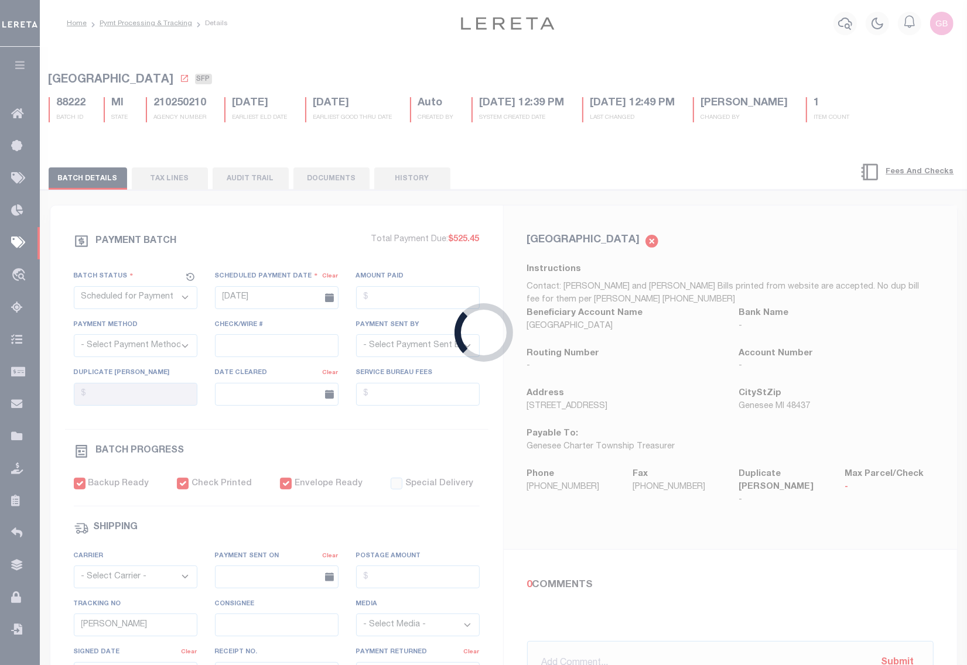
select select "CAC"
type input "07/28/2025"
type input "$1,679.15"
select select "CHK"
type input "52087"
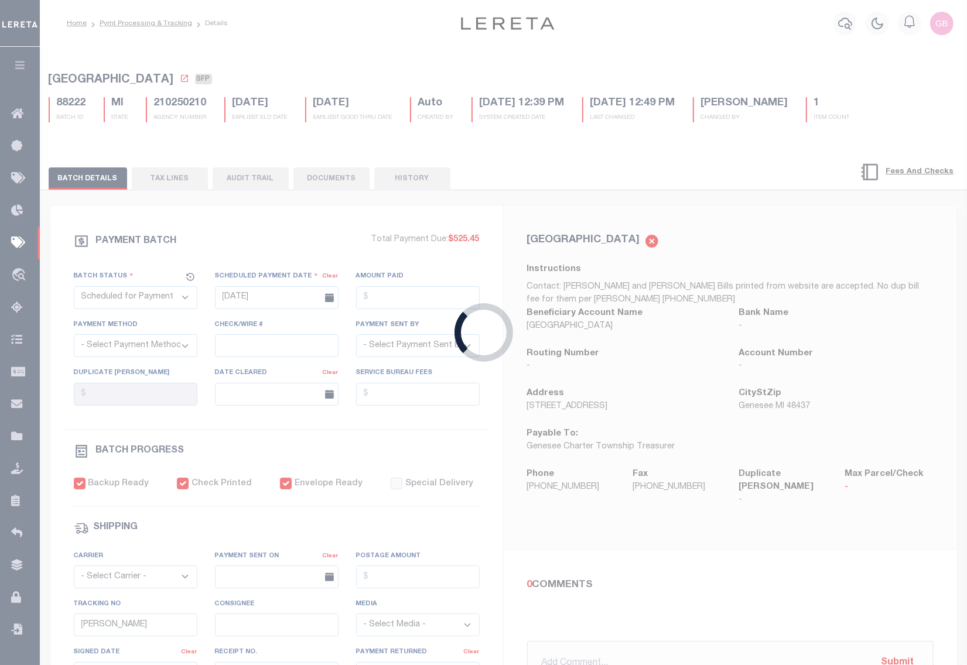
select select
type input "08/01/2025"
checkbox input "true"
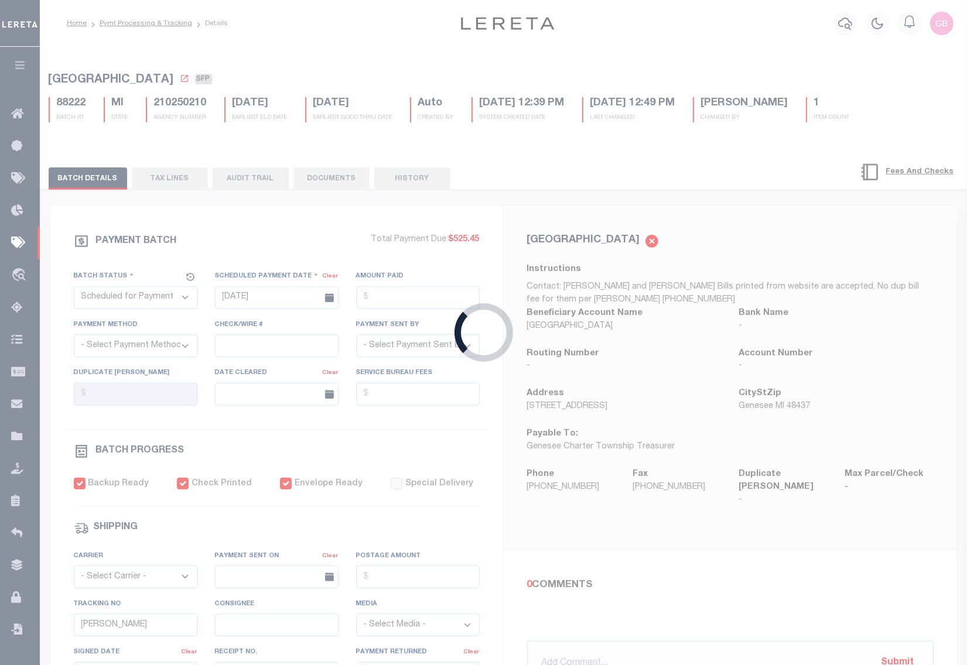
select select "FDX"
type input "07/28/2025"
type input "$8.7"
type input "883121517925"
type input "B.Nelson"
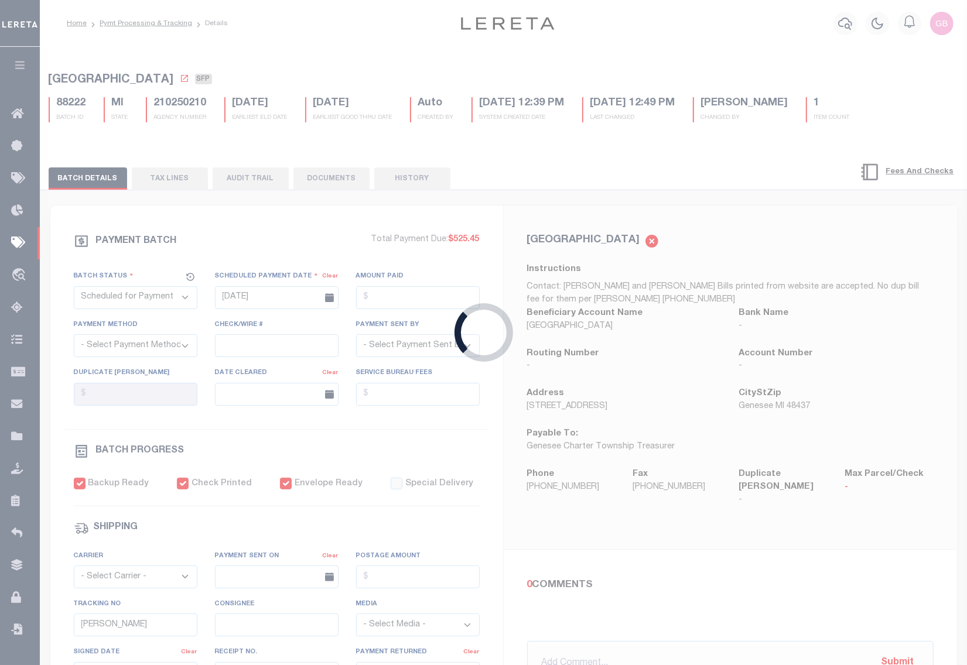
type input "07/31/2025"
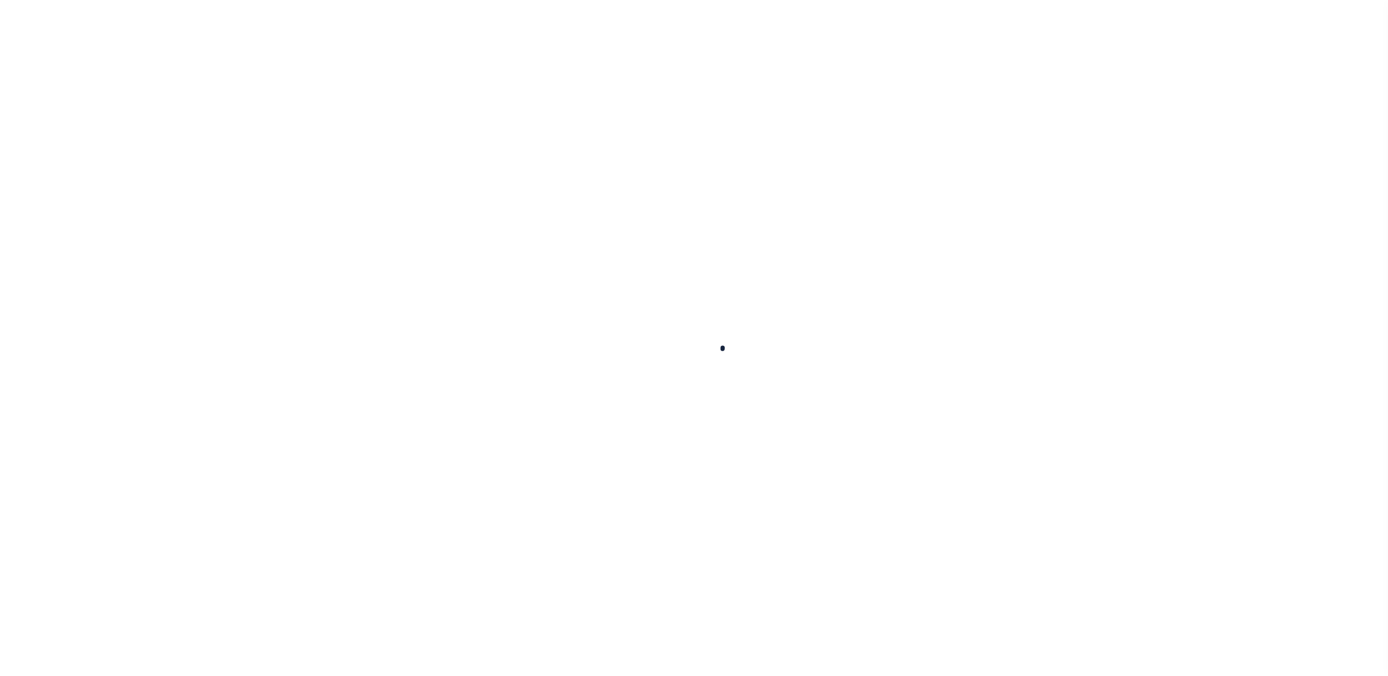
select select
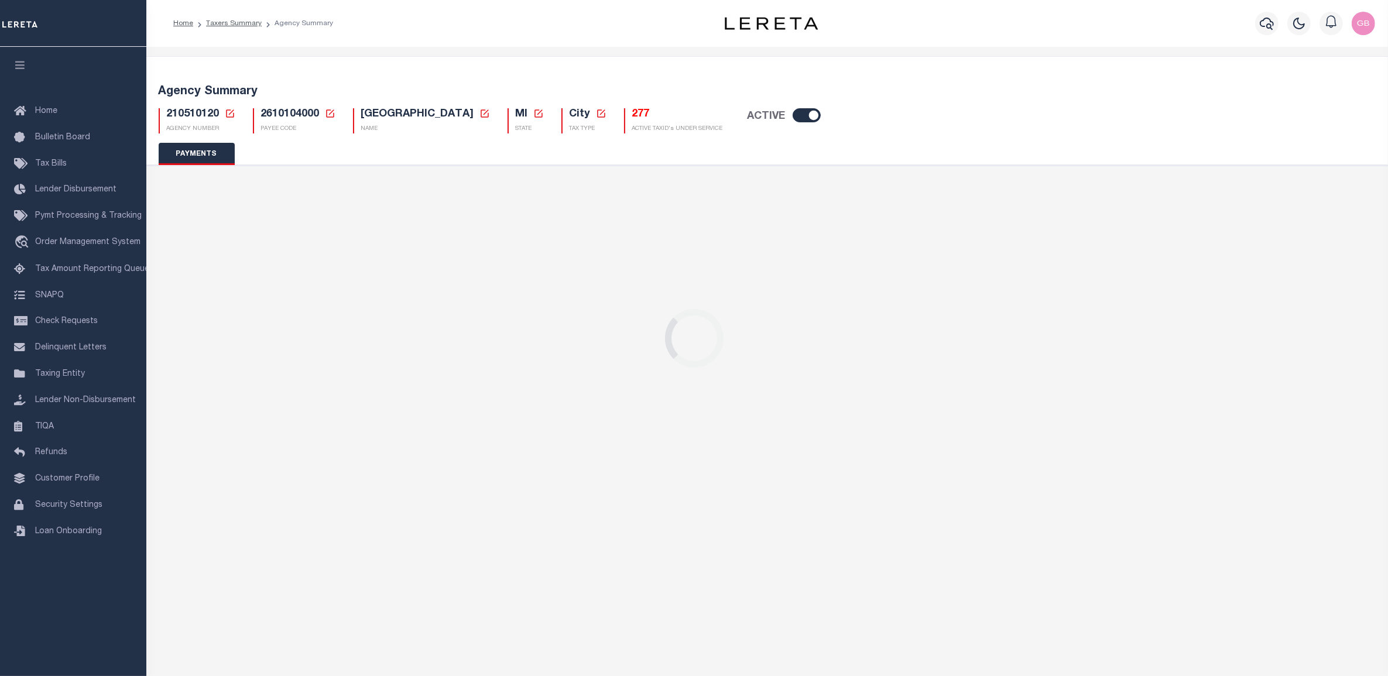
select select "false"
checkbox input "false"
select select "true"
select select "5"
type input "[PERSON_NAME]"
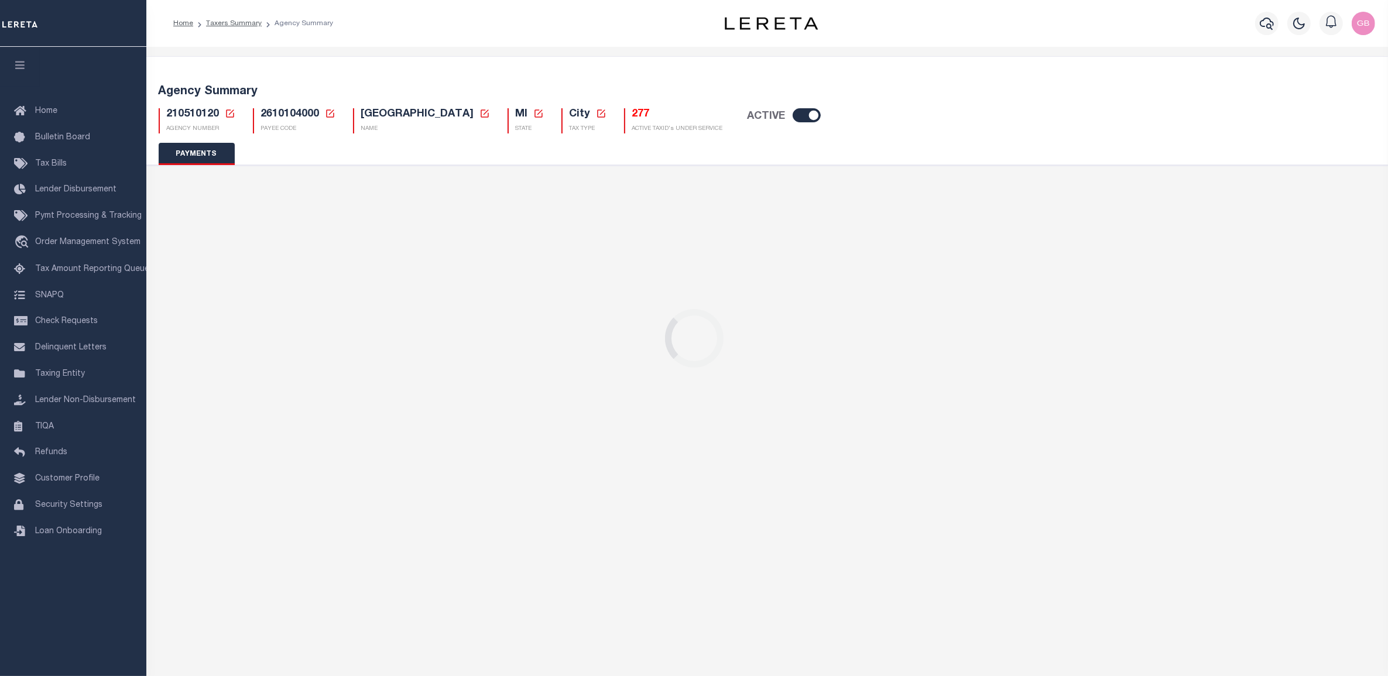
type input "B - Escrow reporting includes - “Delinquent Prior Year(s) Exist”, “Delinquent C…"
radio input "true"
select select
radio input "false"
radio input "true"
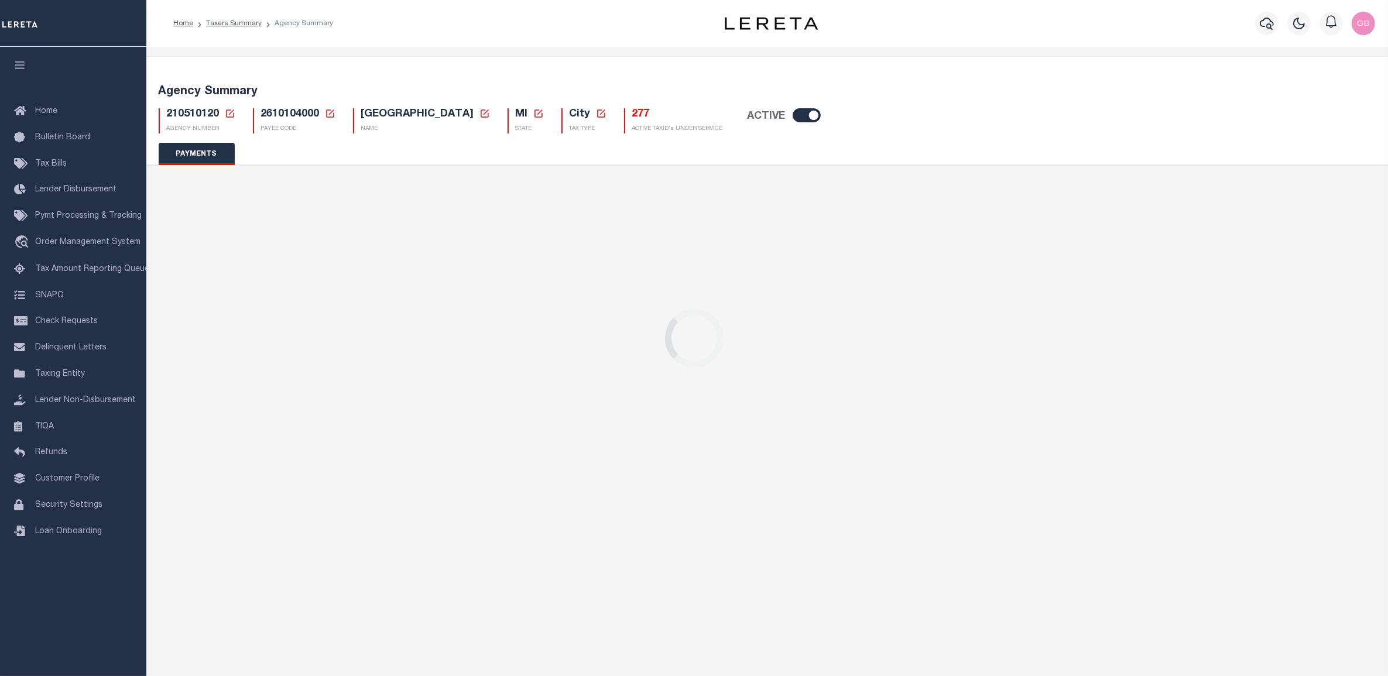
checkbox input "false"
